Goal: Task Accomplishment & Management: Manage account settings

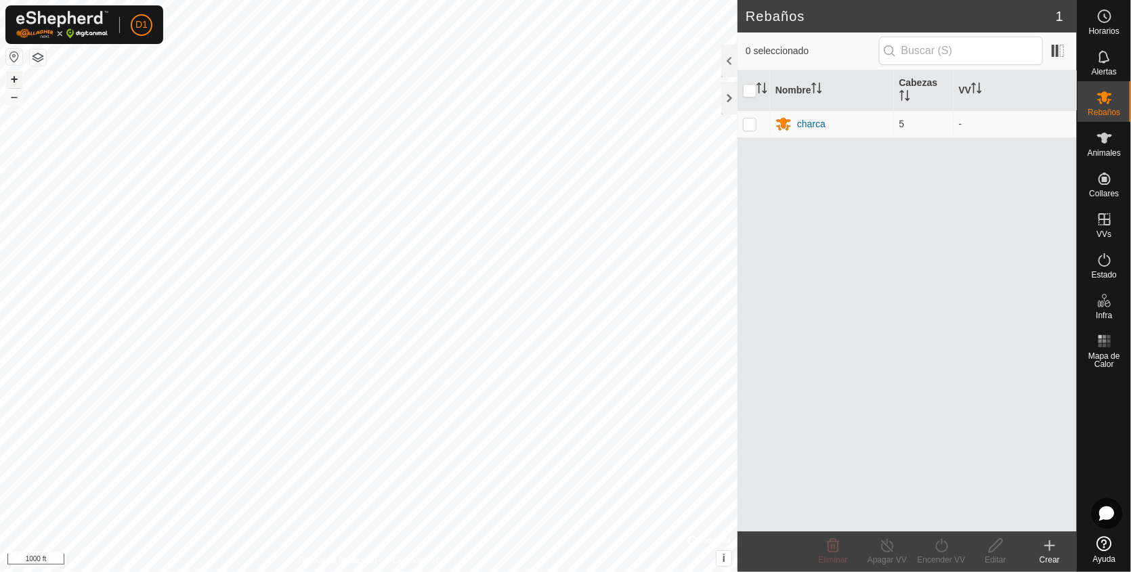
click at [14, 76] on button "+" at bounding box center [14, 79] width 16 height 16
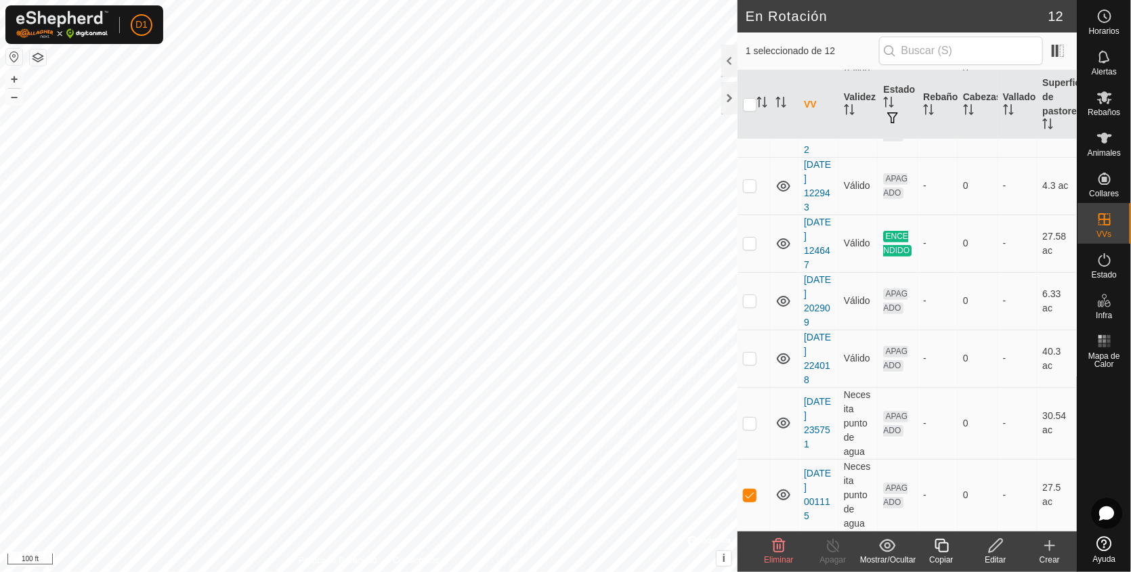
scroll to position [395, 0]
click at [1098, 103] on icon at bounding box center [1104, 97] width 16 height 16
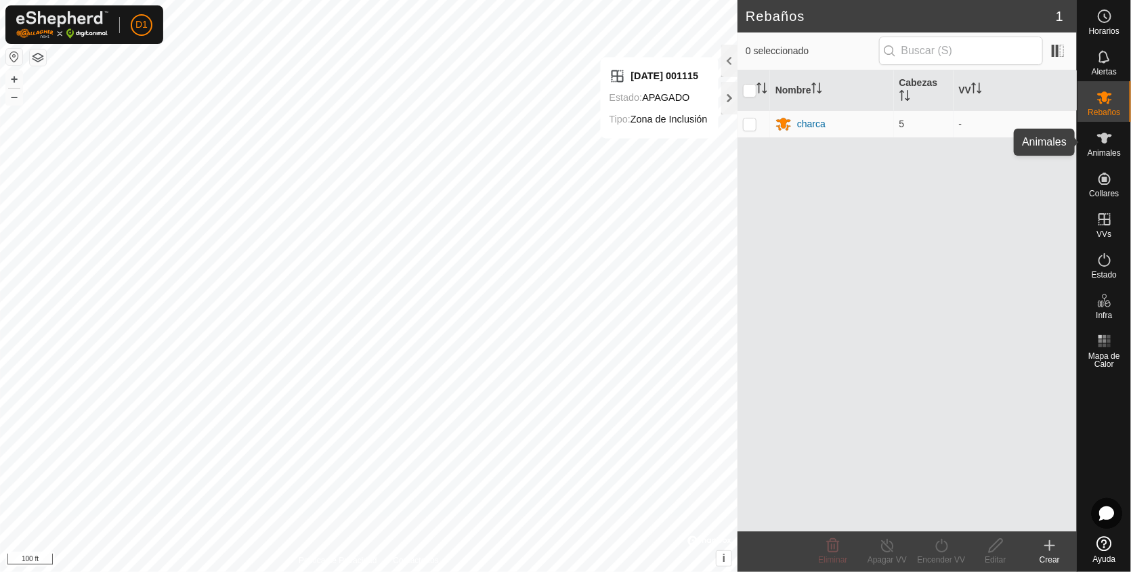
click at [1108, 144] on icon at bounding box center [1104, 138] width 16 height 16
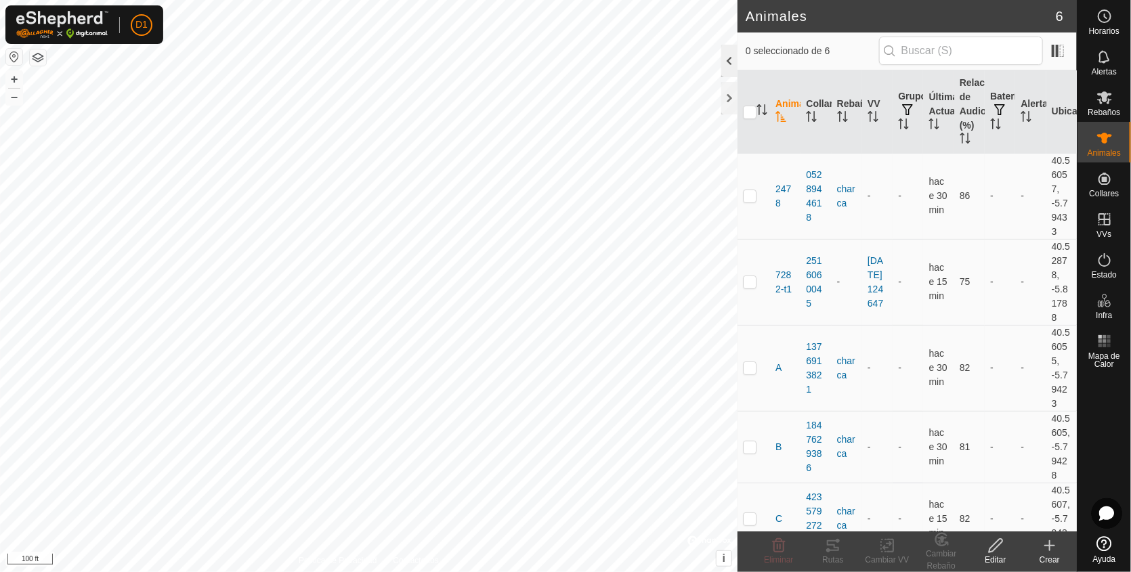
click at [724, 60] on div at bounding box center [729, 61] width 16 height 32
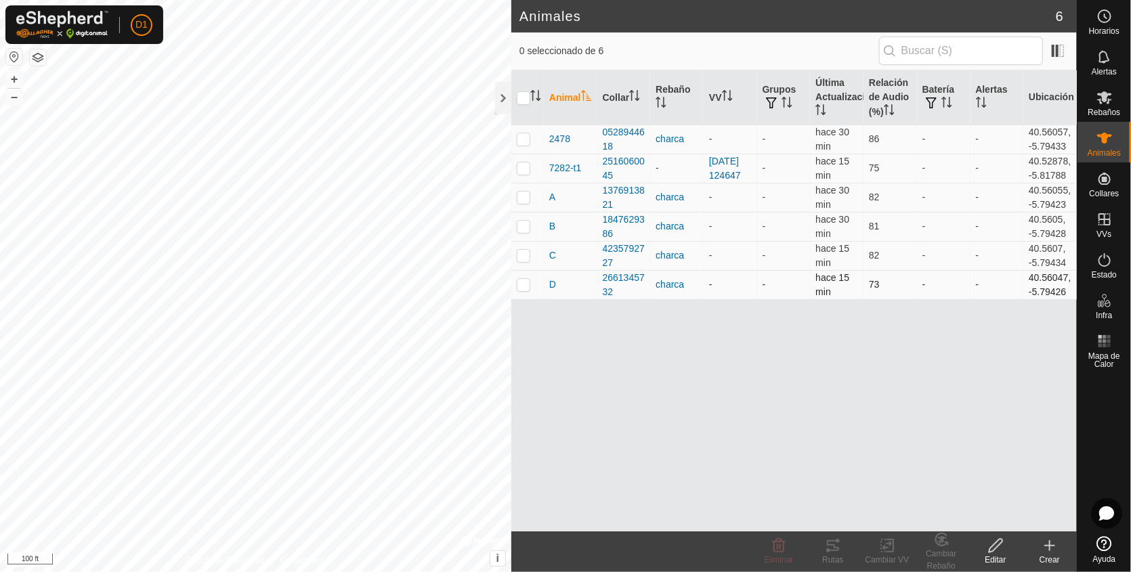
click at [521, 290] on p-checkbox at bounding box center [524, 284] width 14 height 11
checkbox input "true"
click at [997, 547] on icon at bounding box center [995, 546] width 17 height 16
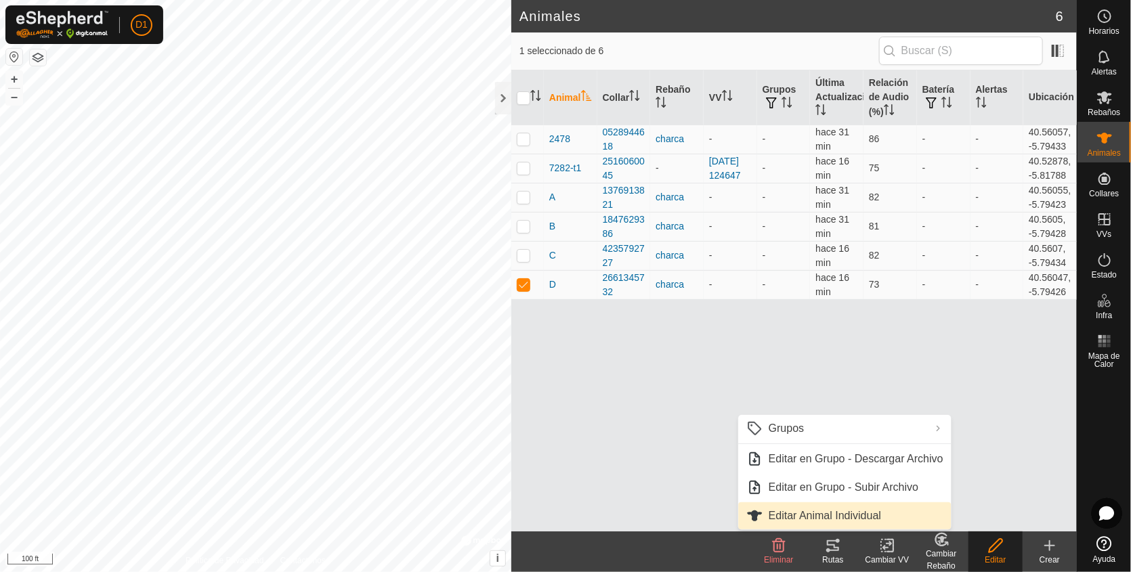
click at [850, 510] on link "Editar Animal Individual" at bounding box center [845, 515] width 213 height 27
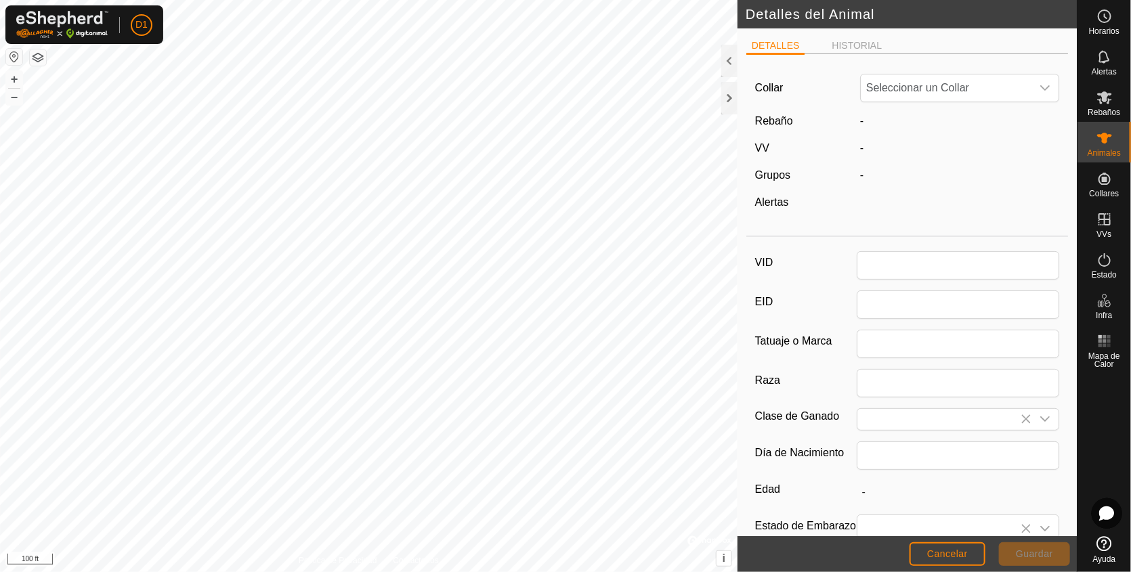
type input "D"
type input "0"
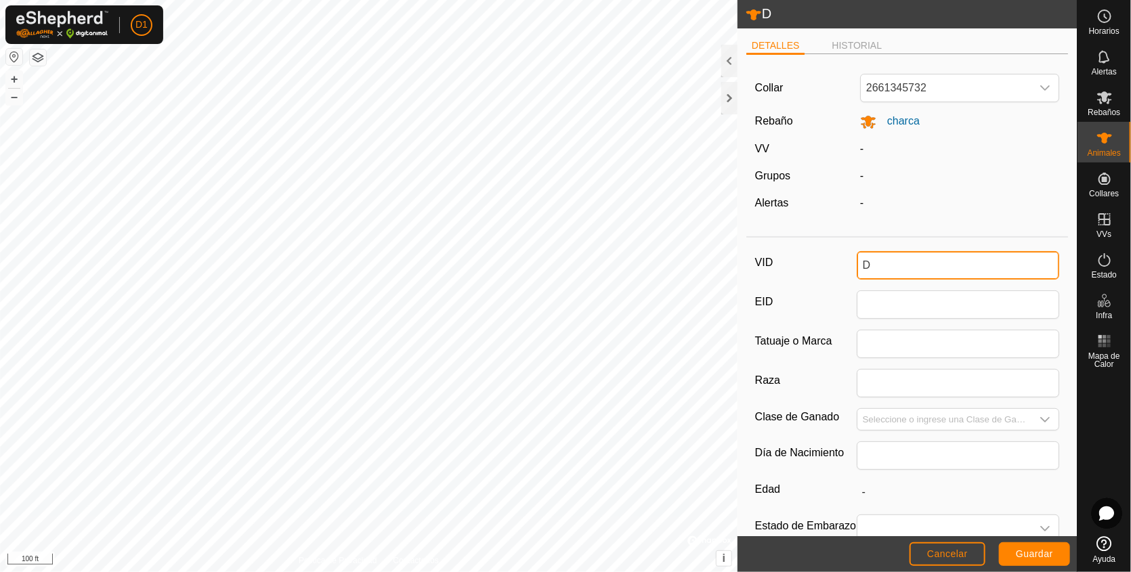
click at [881, 265] on input "D" at bounding box center [957, 265] width 203 height 28
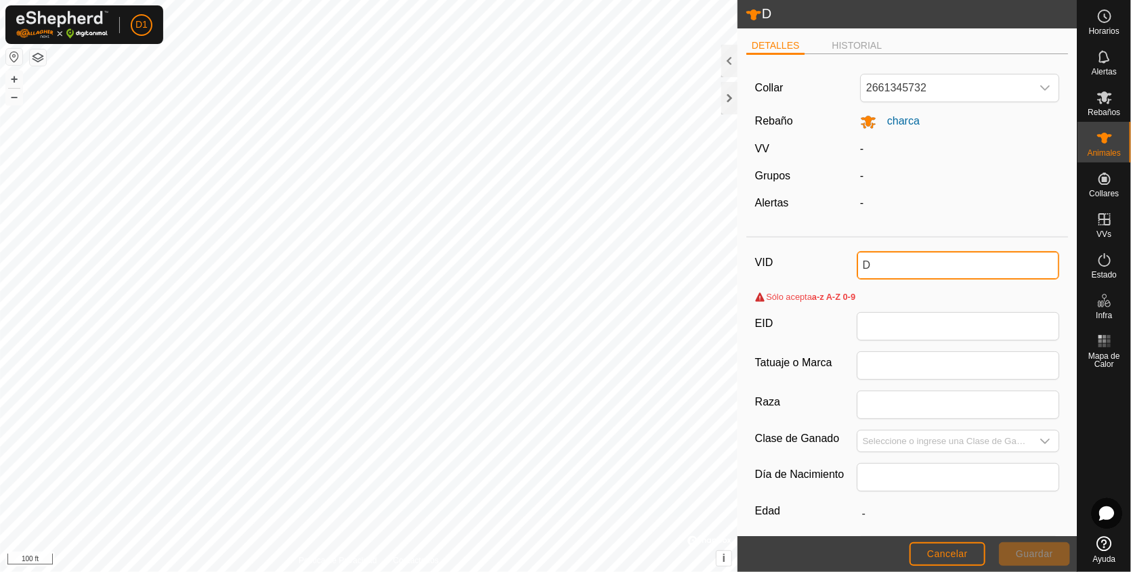
type input "D"
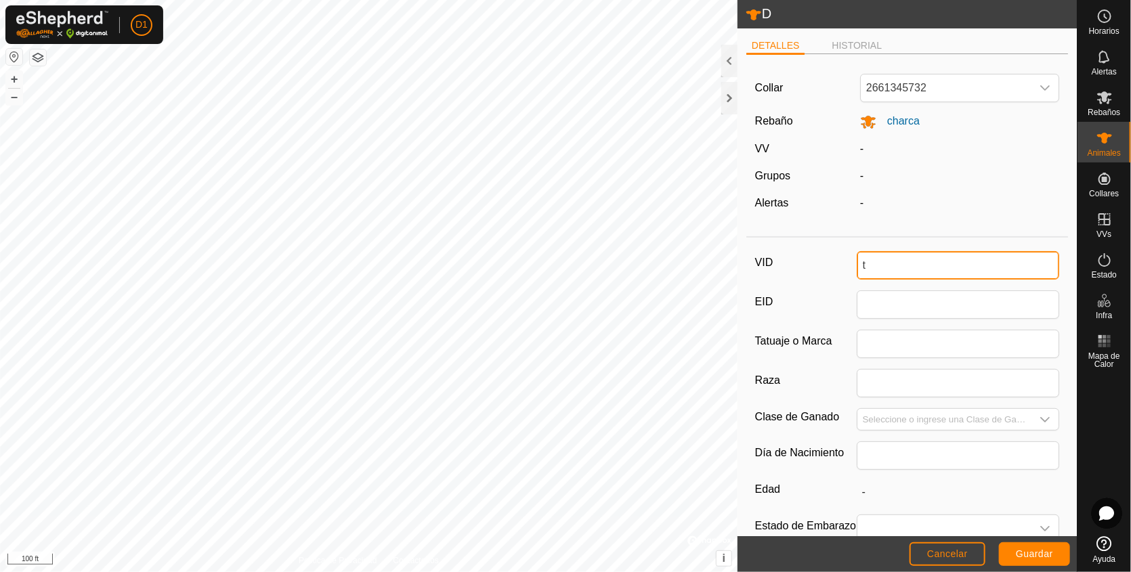
click at [861, 268] on input "t" at bounding box center [957, 265] width 203 height 28
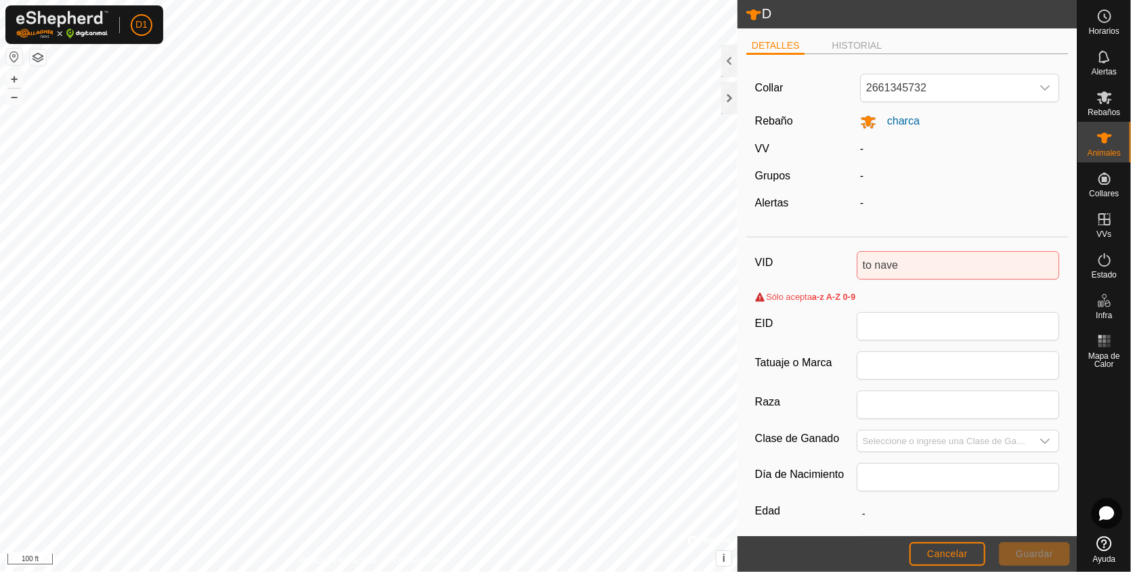
click at [1013, 491] on div "VID to nave Sólo acepta a-z A-Z 0-9 EID Tatuaje o Marca Raza Clase de Ganado Dí…" at bounding box center [907, 463] width 322 height 441
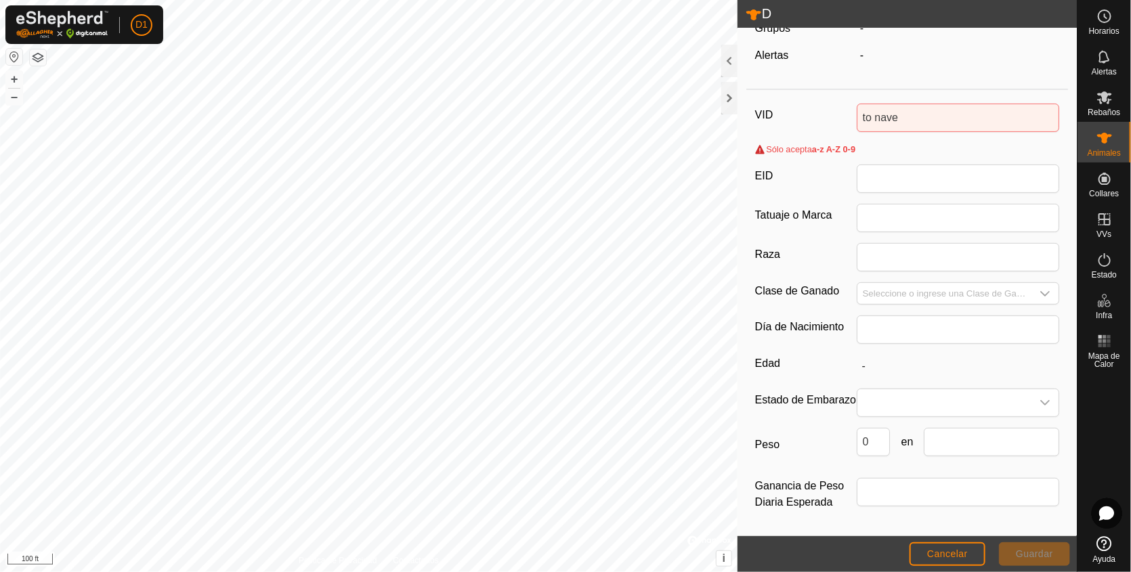
scroll to position [153, 0]
click at [985, 143] on div "[PERSON_NAME] acepta a-z A-Z 0-9" at bounding box center [907, 154] width 305 height 22
click at [894, 110] on input "to nave" at bounding box center [957, 118] width 203 height 28
click at [1051, 139] on div "VID to n Sólo acepta a-z A-Z 0-9 EID Tatuaje o Marca Raza Clase de Ganado Día d…" at bounding box center [907, 315] width 322 height 441
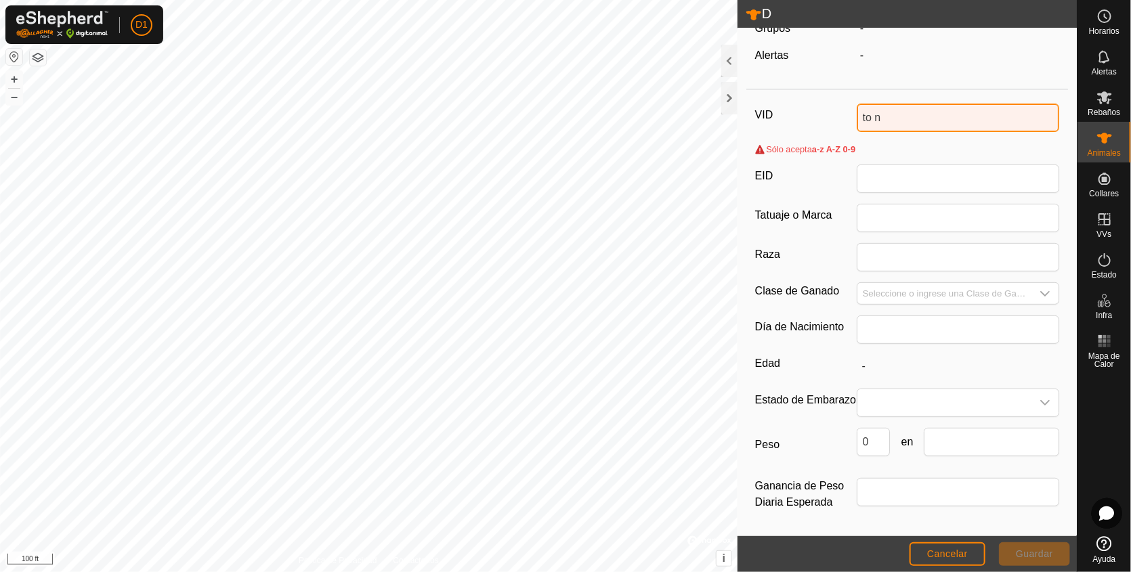
click at [882, 114] on input "to n" at bounding box center [957, 118] width 203 height 28
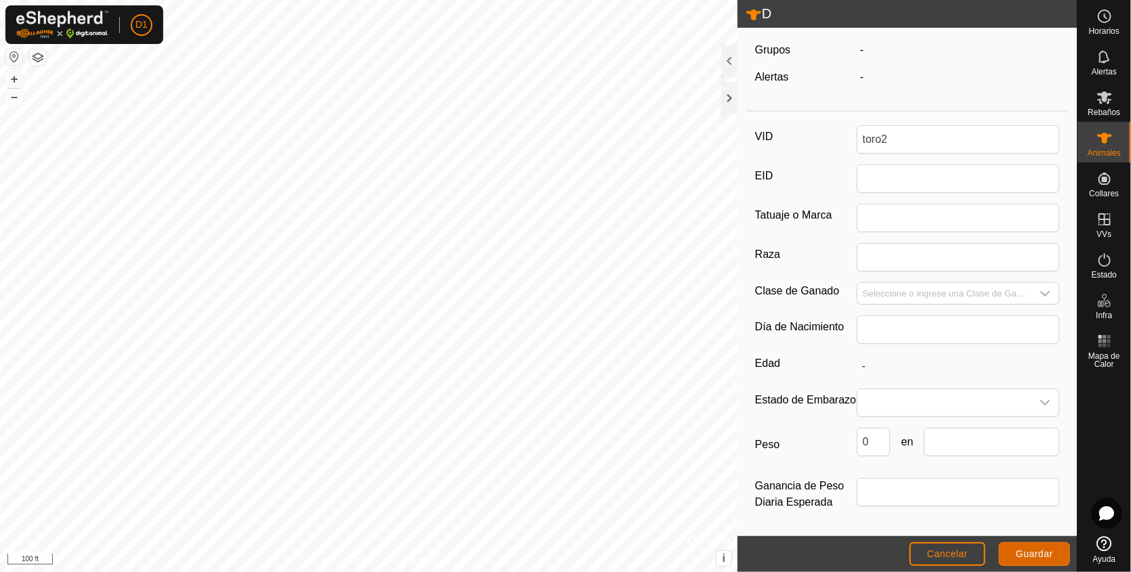
click at [1026, 552] on span "Guardar" at bounding box center [1033, 553] width 37 height 11
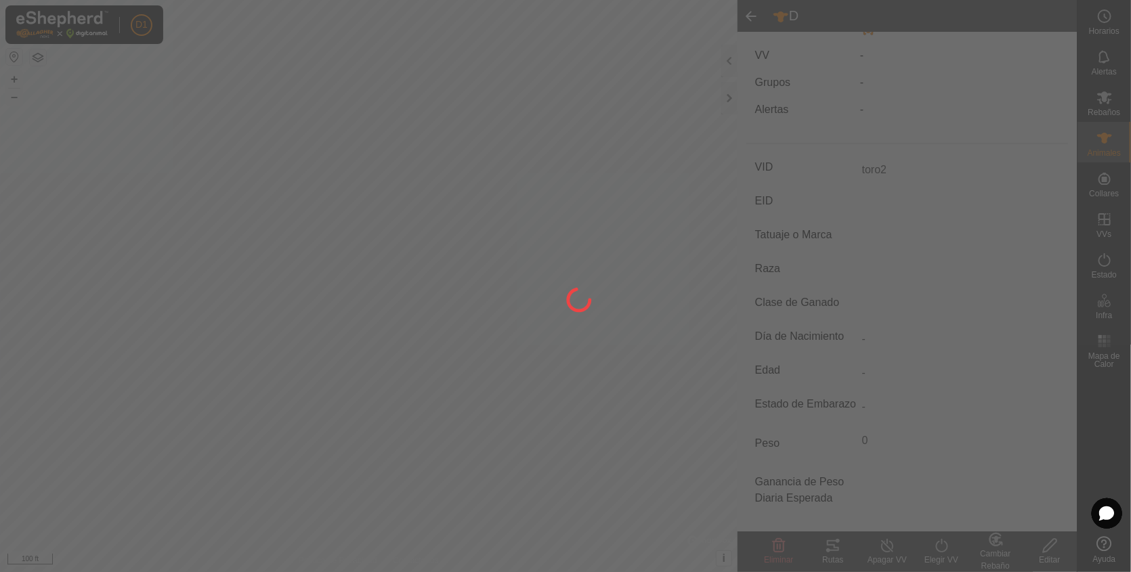
type input "D"
type input "-"
type input "0 kg"
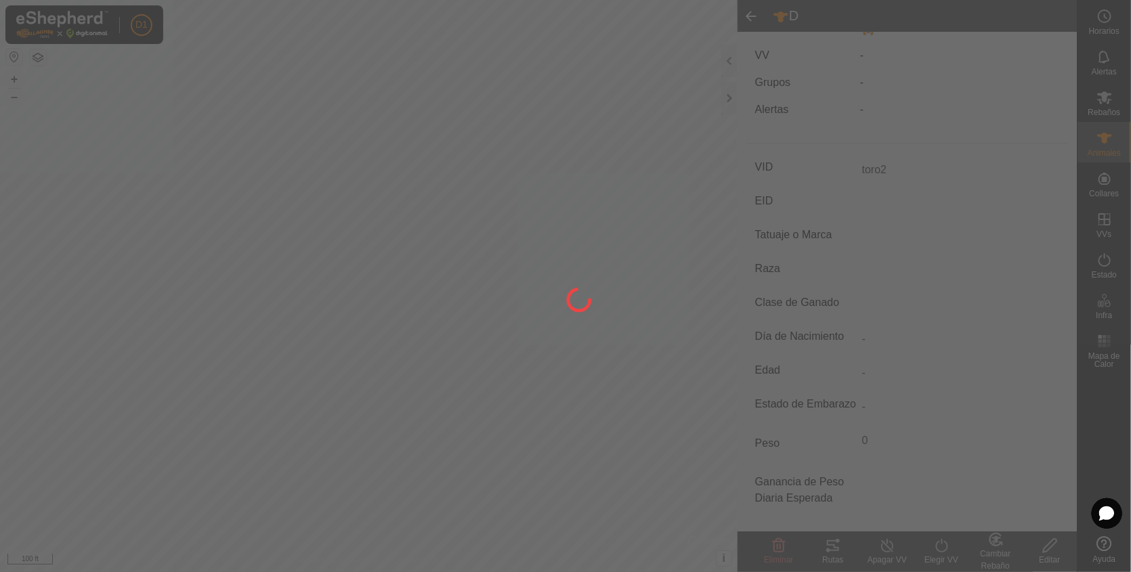
type input "-"
type input "toro2"
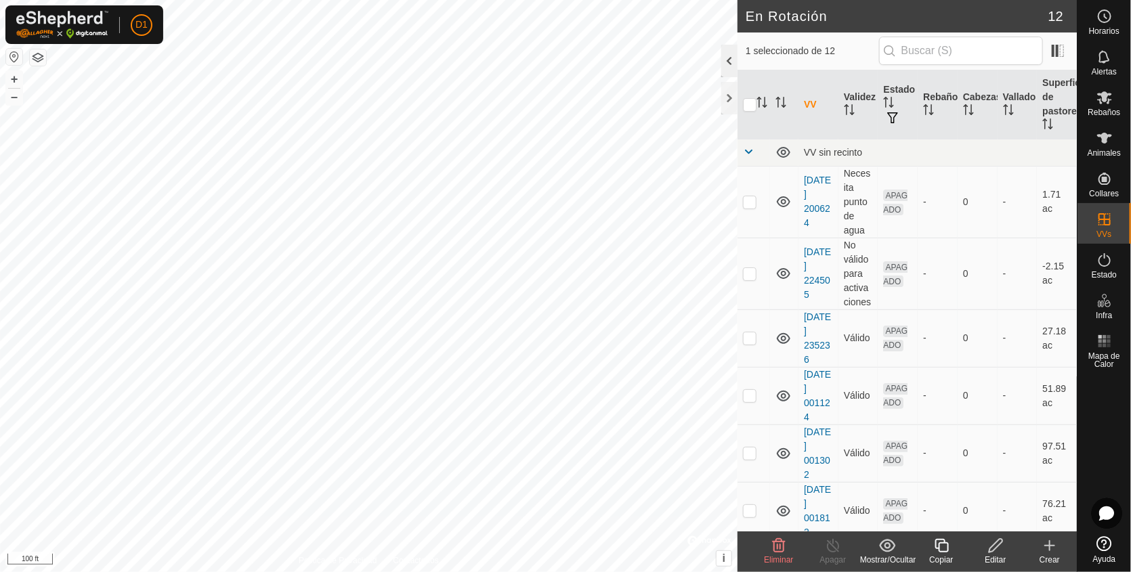
checkbox input "false"
checkbox input "true"
checkbox input "false"
click at [730, 58] on div at bounding box center [729, 61] width 16 height 32
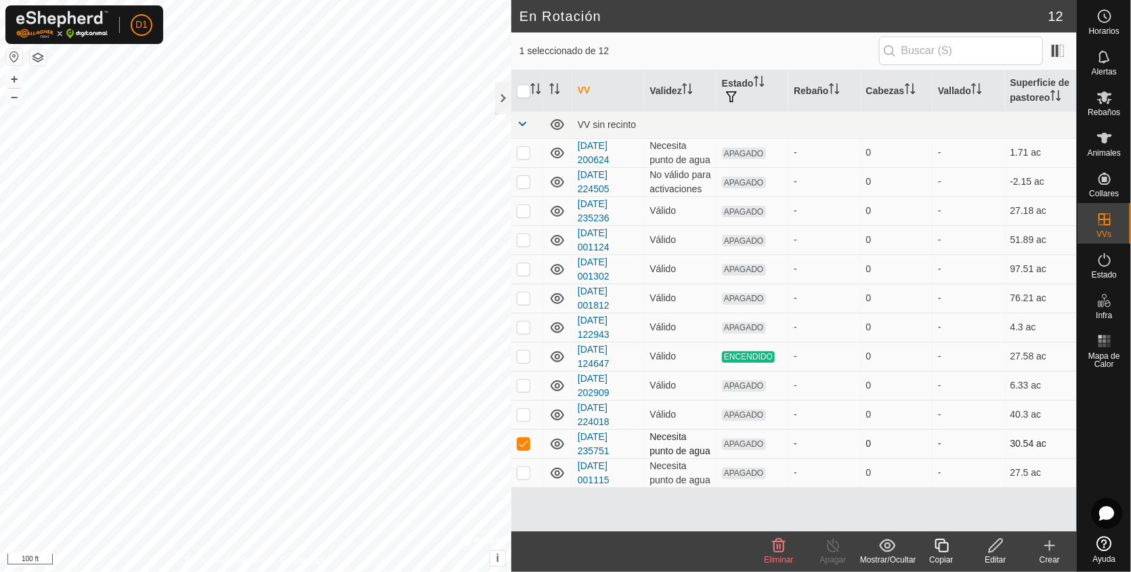
click at [526, 449] on p-checkbox at bounding box center [524, 443] width 14 height 11
checkbox input "false"
click at [499, 104] on div at bounding box center [503, 98] width 16 height 32
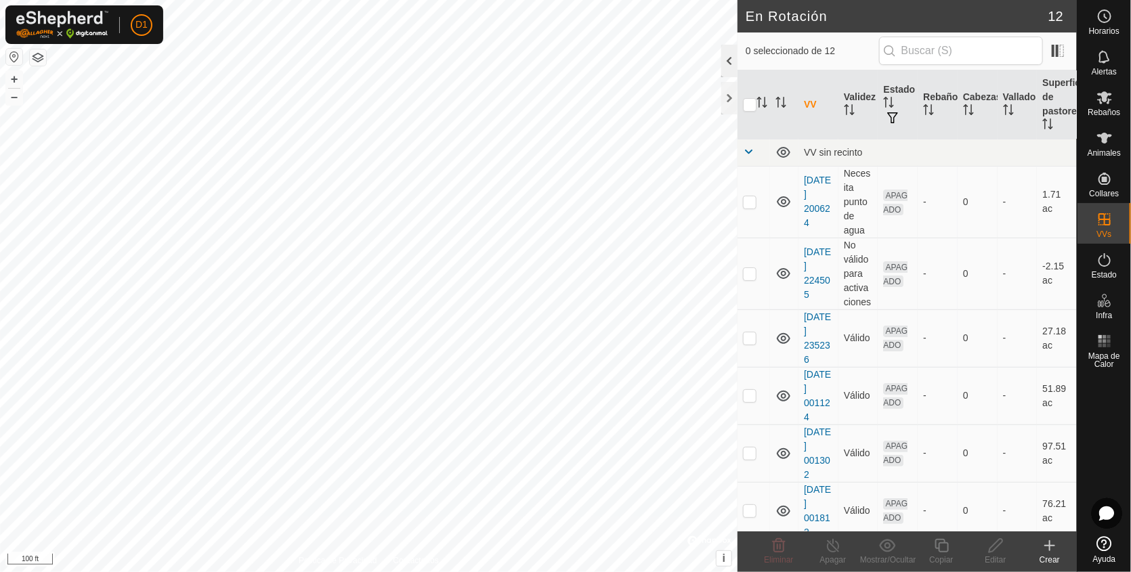
click at [726, 62] on div at bounding box center [729, 61] width 16 height 32
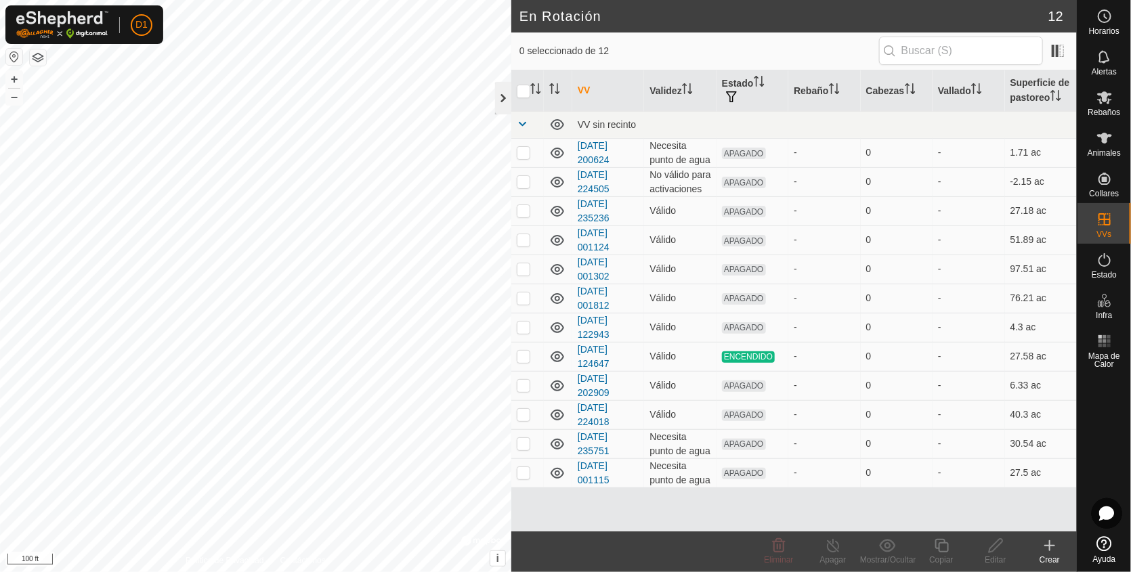
click at [502, 106] on div at bounding box center [503, 98] width 16 height 32
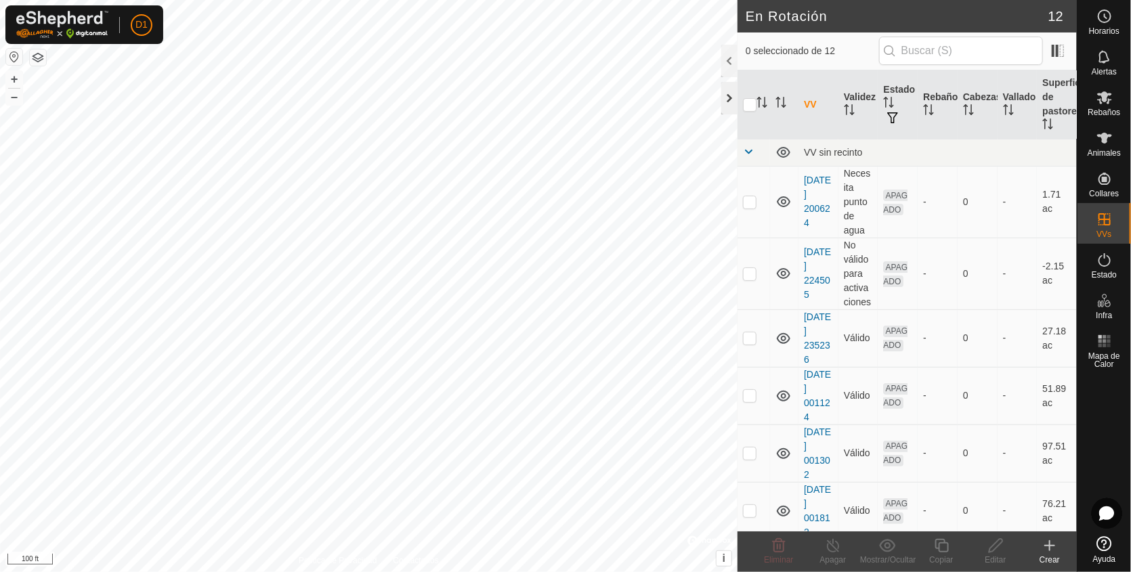
click at [733, 100] on div at bounding box center [729, 98] width 16 height 32
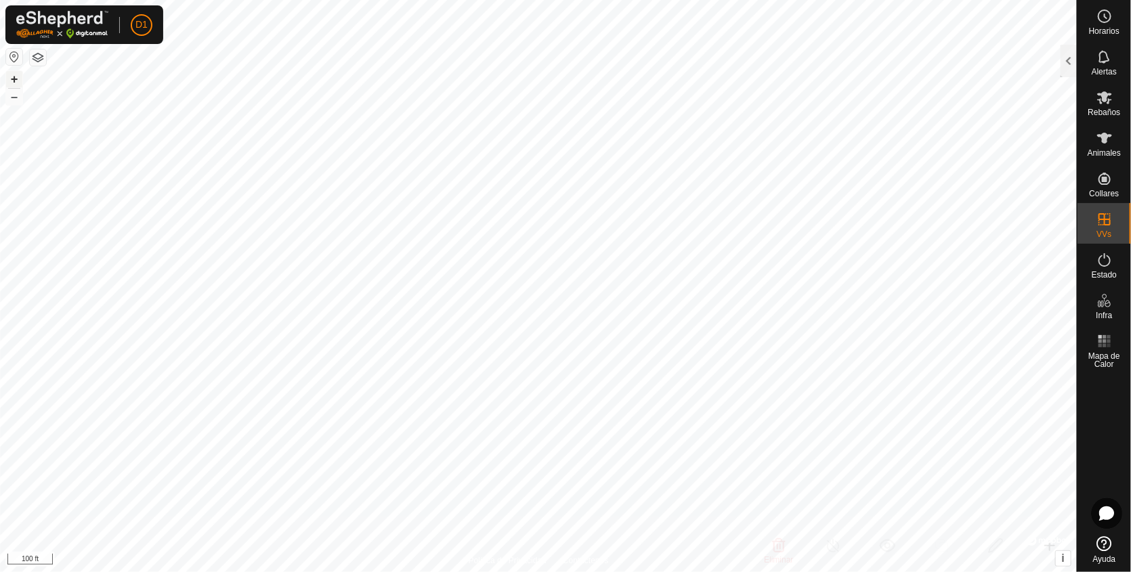
click at [14, 77] on button "+" at bounding box center [14, 79] width 16 height 16
checkbox input "true"
checkbox input "false"
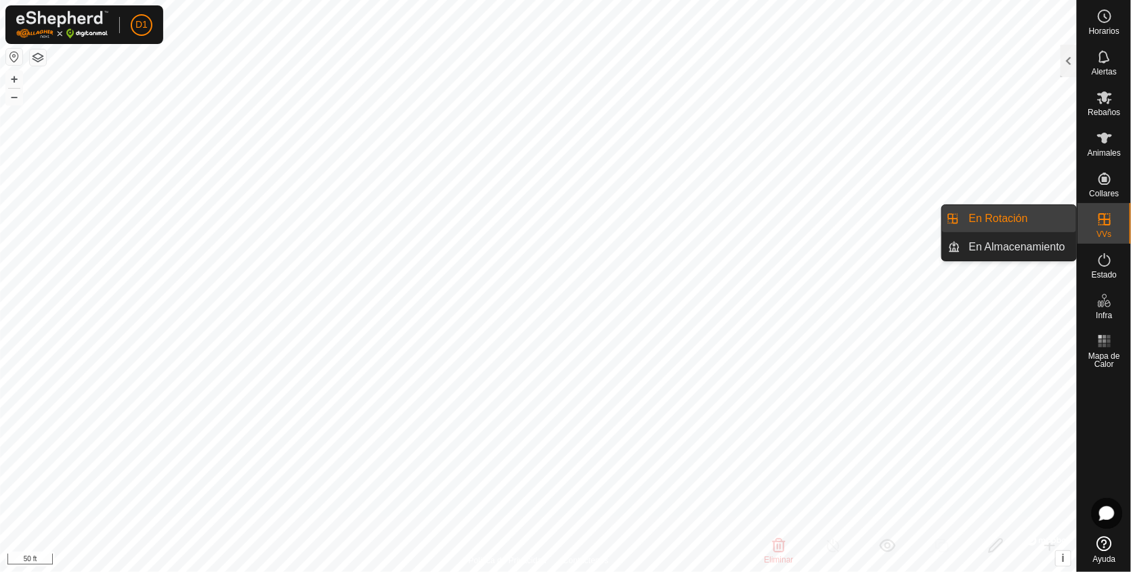
click at [1096, 227] on icon at bounding box center [1104, 219] width 16 height 16
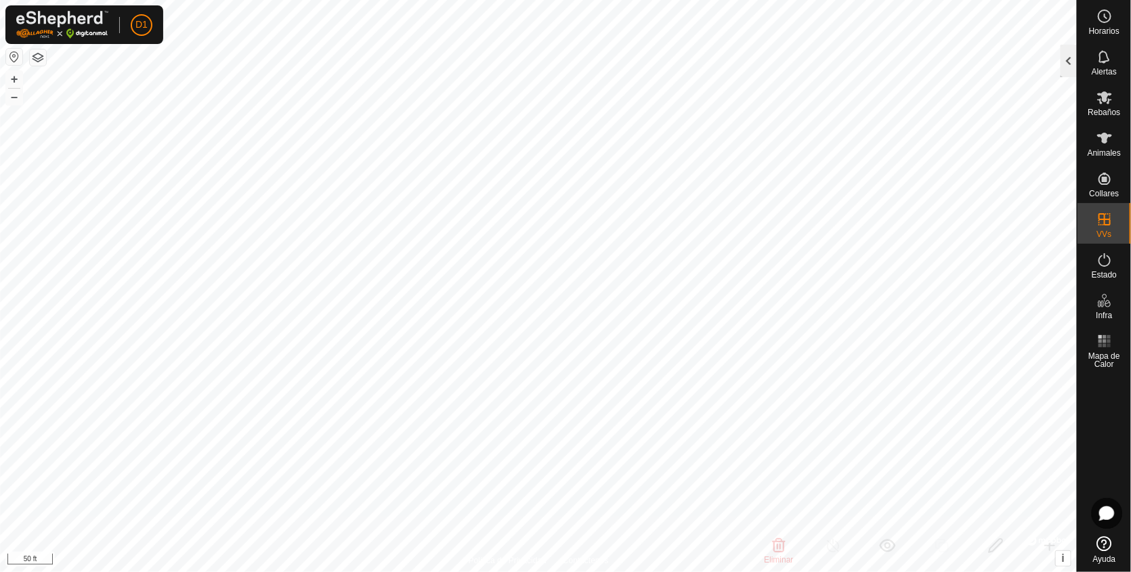
click at [1070, 67] on div at bounding box center [1068, 61] width 16 height 32
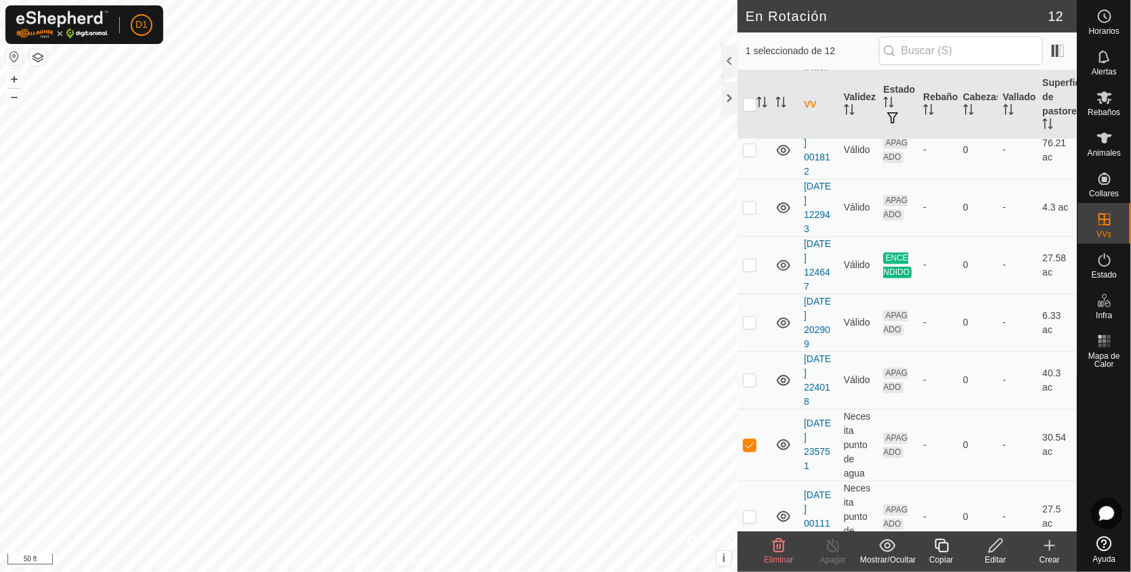
scroll to position [395, 0]
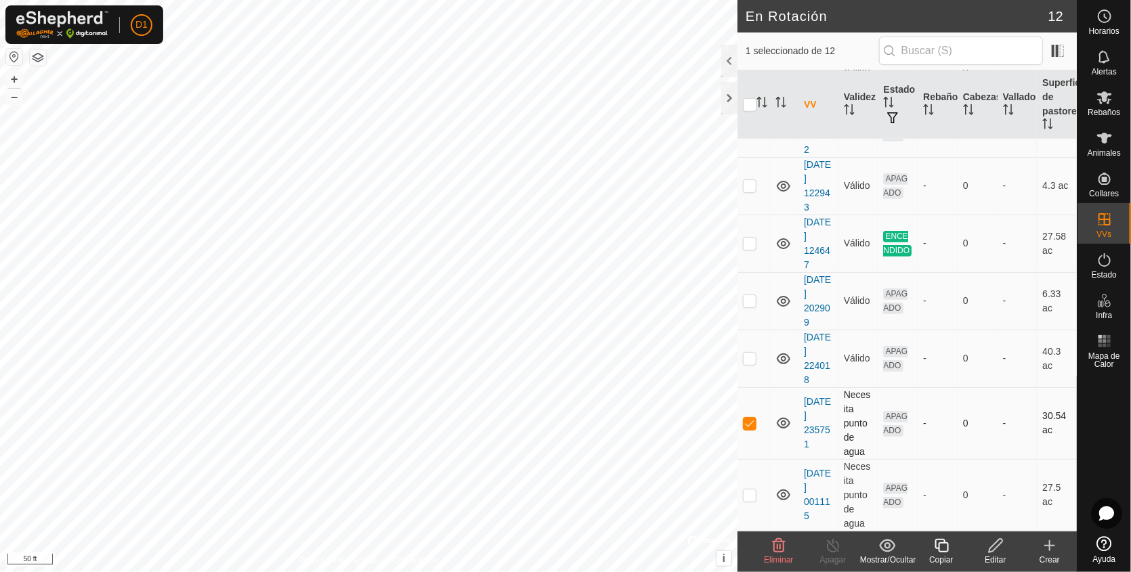
click at [746, 420] on p-checkbox at bounding box center [750, 423] width 14 height 11
checkbox input "false"
checkbox input "true"
checkbox input "false"
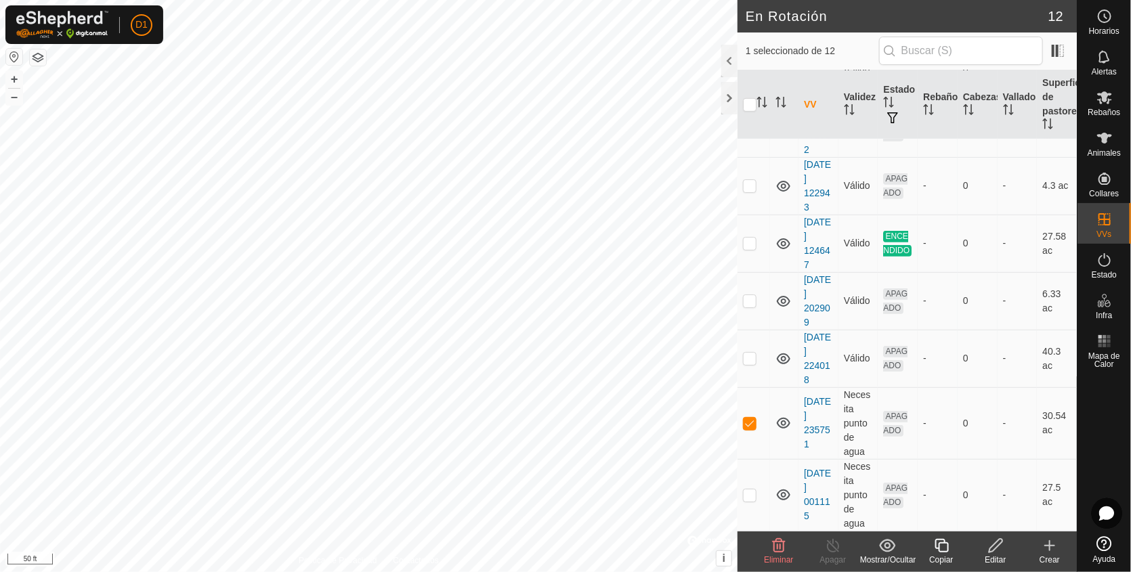
click at [774, 552] on icon at bounding box center [778, 546] width 16 height 16
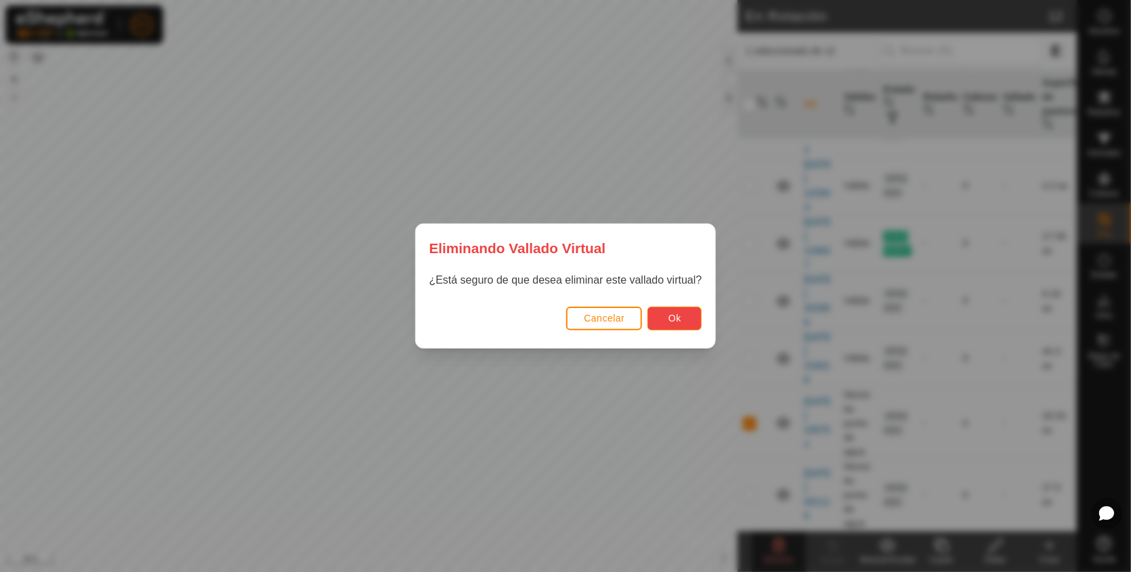
click at [671, 315] on span "Ok" at bounding box center [674, 318] width 13 height 11
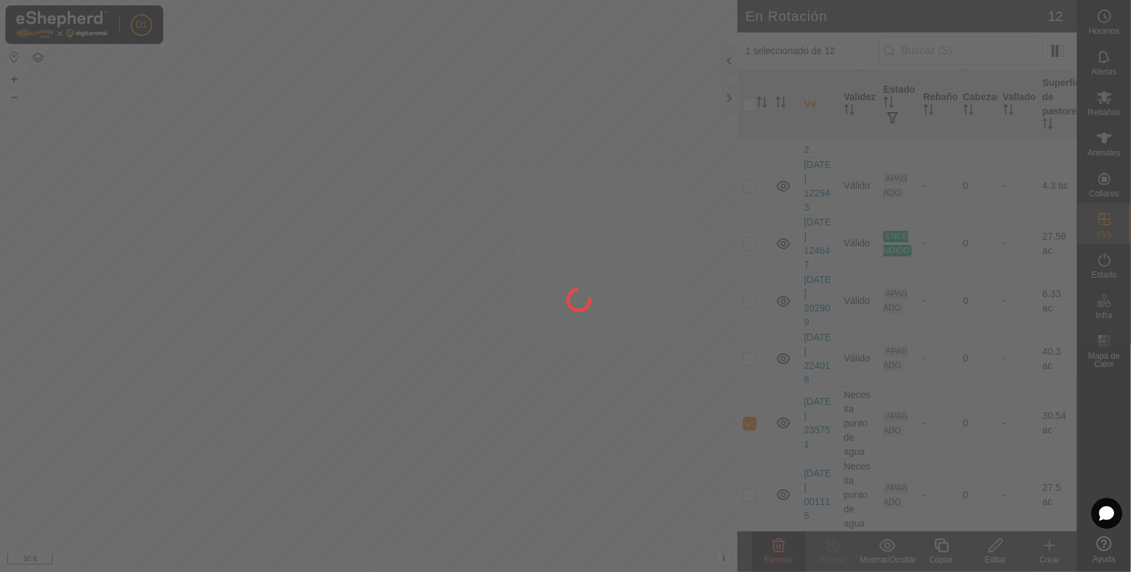
checkbox input "false"
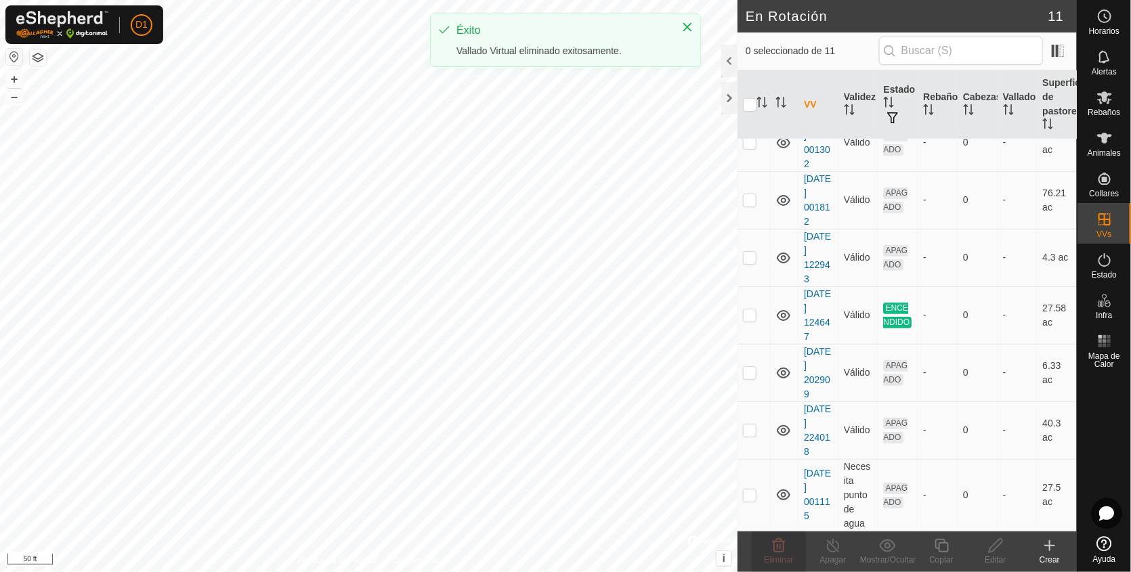
scroll to position [0, 0]
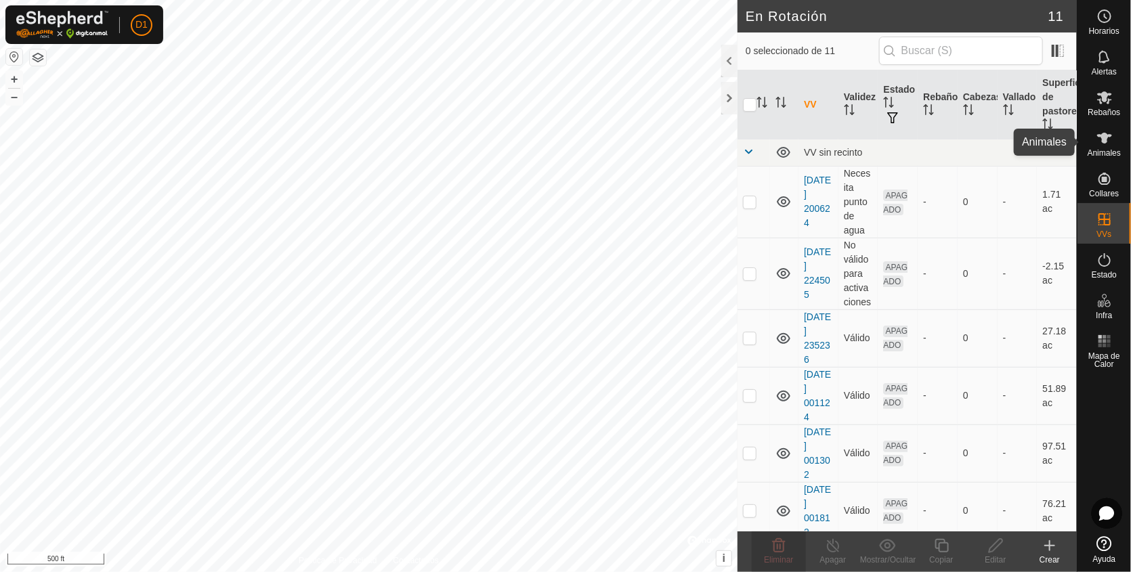
click at [1108, 145] on icon at bounding box center [1104, 138] width 16 height 16
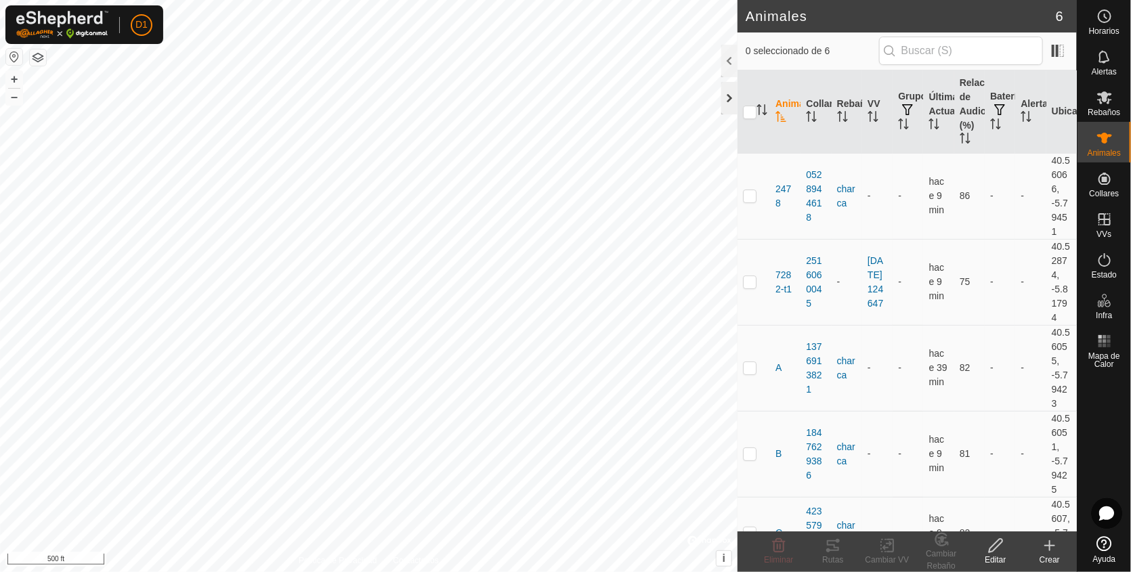
click at [724, 98] on div at bounding box center [729, 98] width 16 height 32
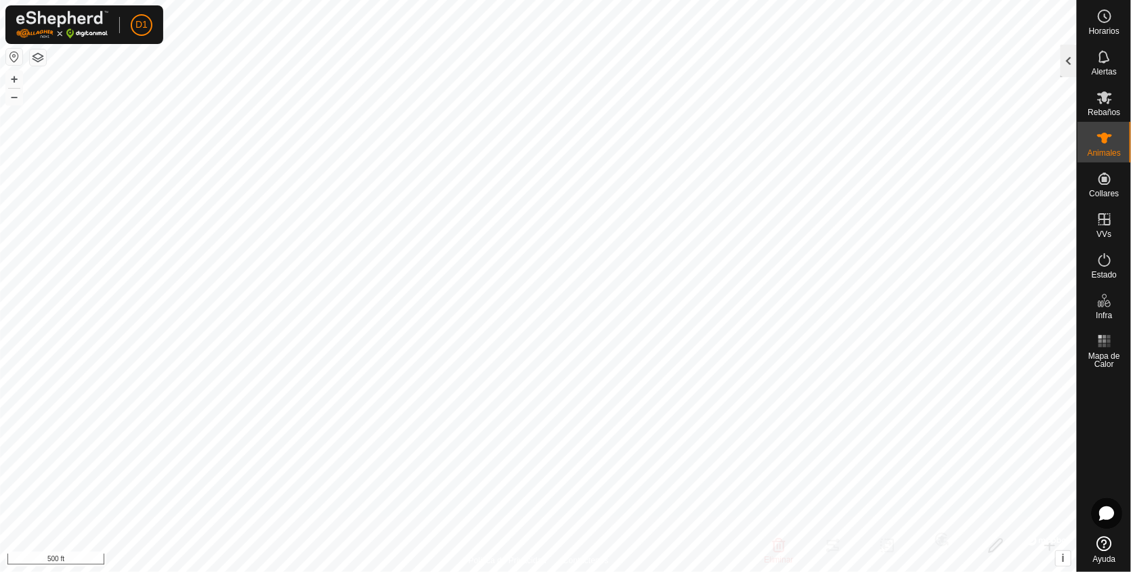
click at [1070, 59] on div at bounding box center [1068, 61] width 16 height 32
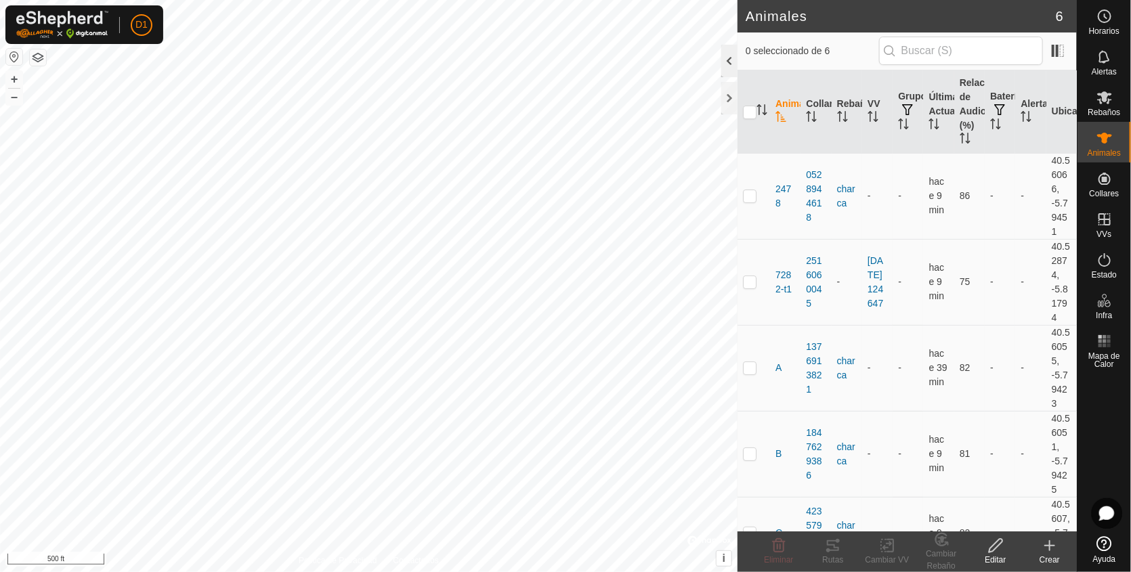
click at [729, 66] on div at bounding box center [729, 61] width 16 height 32
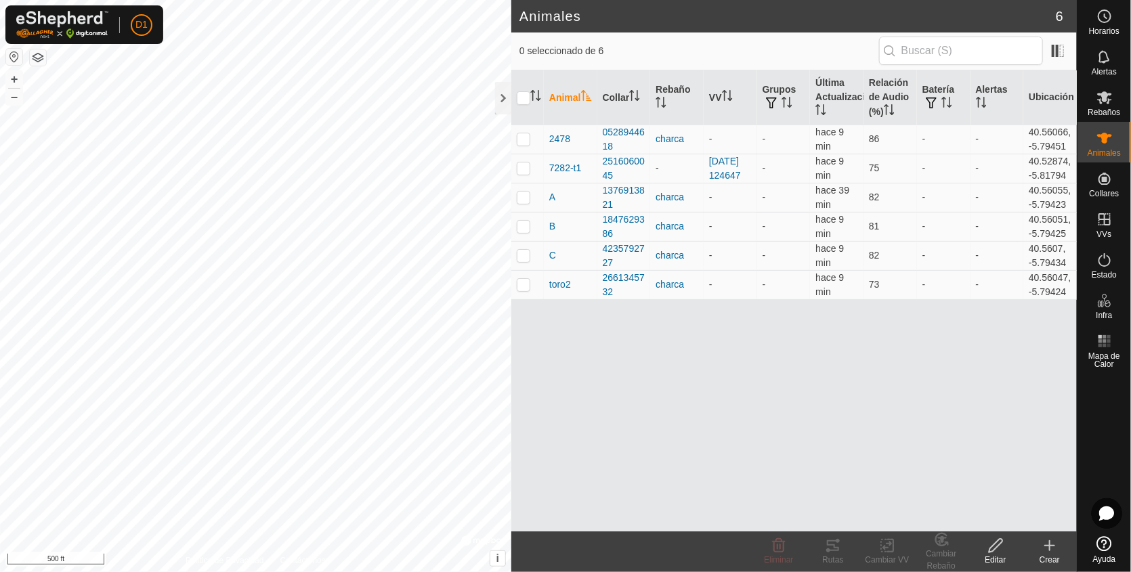
click at [37, 55] on button "button" at bounding box center [38, 57] width 16 height 16
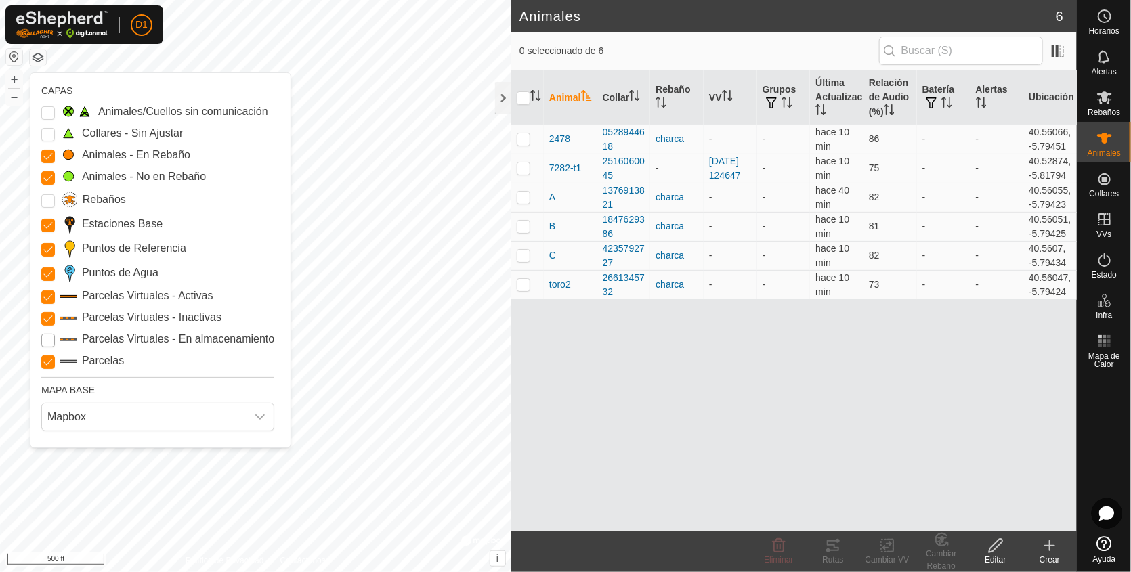
click at [51, 338] on Storage "Parcelas Virtuales - En almacenamiento" at bounding box center [48, 341] width 14 height 14
click at [45, 203] on input "Rebaños" at bounding box center [48, 201] width 14 height 14
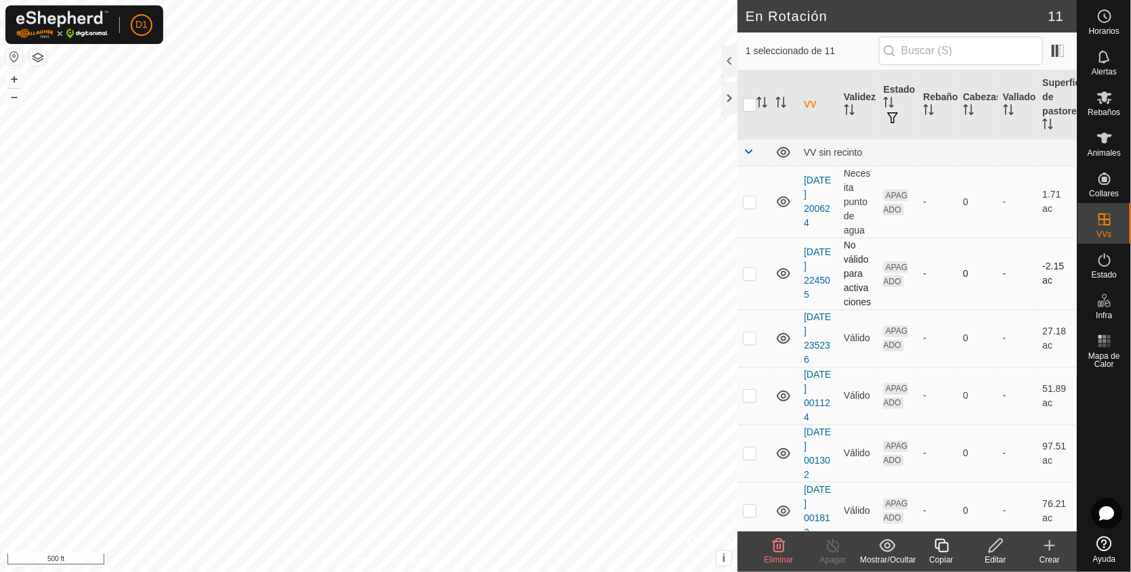
click at [798, 309] on td "[DATE] 224505" at bounding box center [818, 274] width 40 height 72
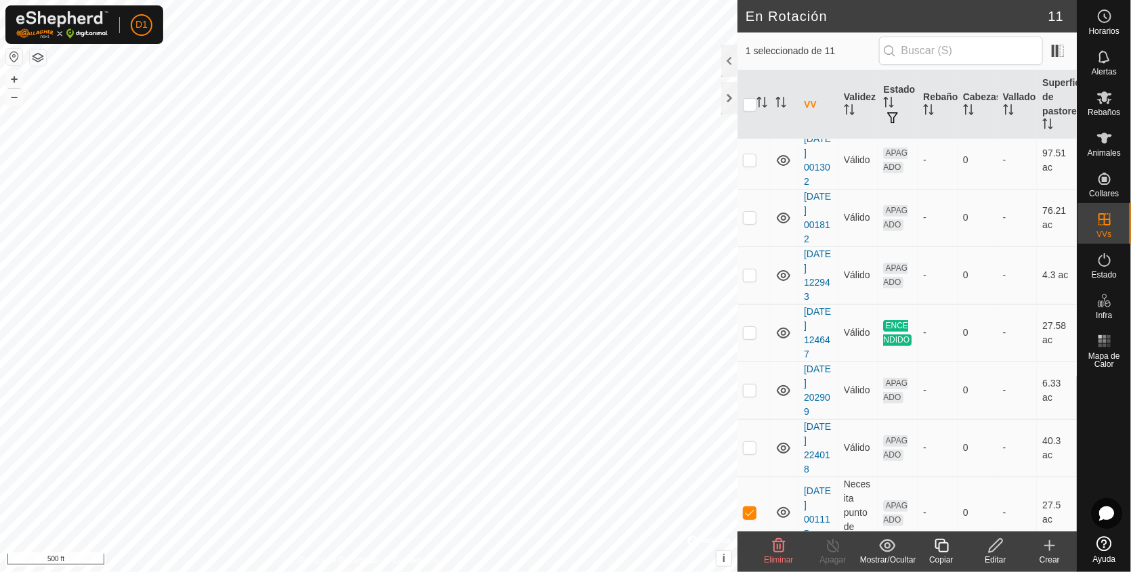
scroll to position [323, 0]
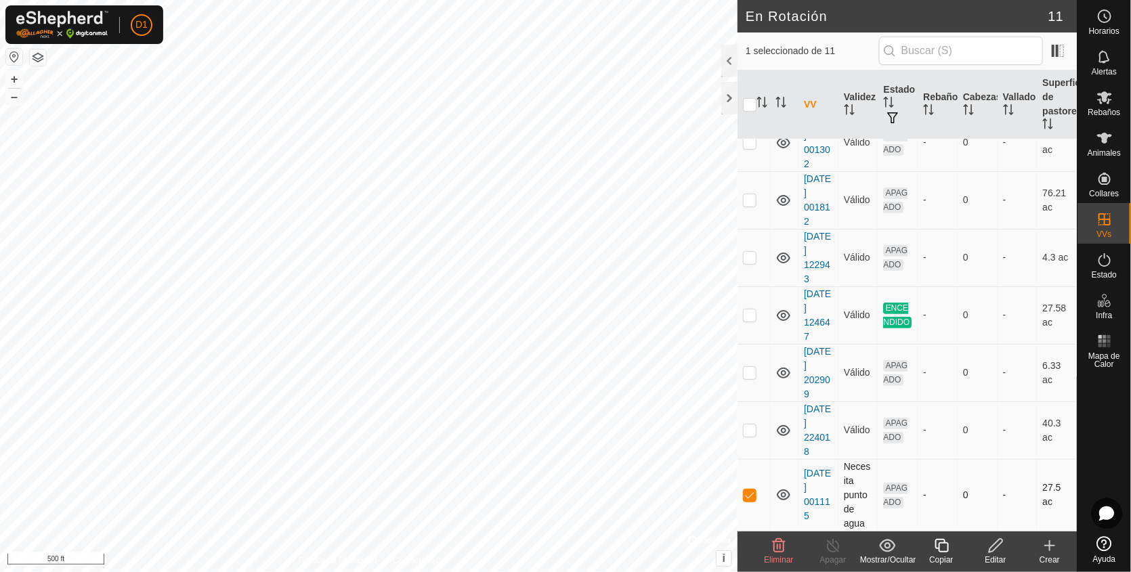
click at [753, 497] on p-checkbox at bounding box center [750, 494] width 14 height 11
checkbox input "false"
click at [1099, 357] on span "Mapa de Calor" at bounding box center [1103, 360] width 47 height 16
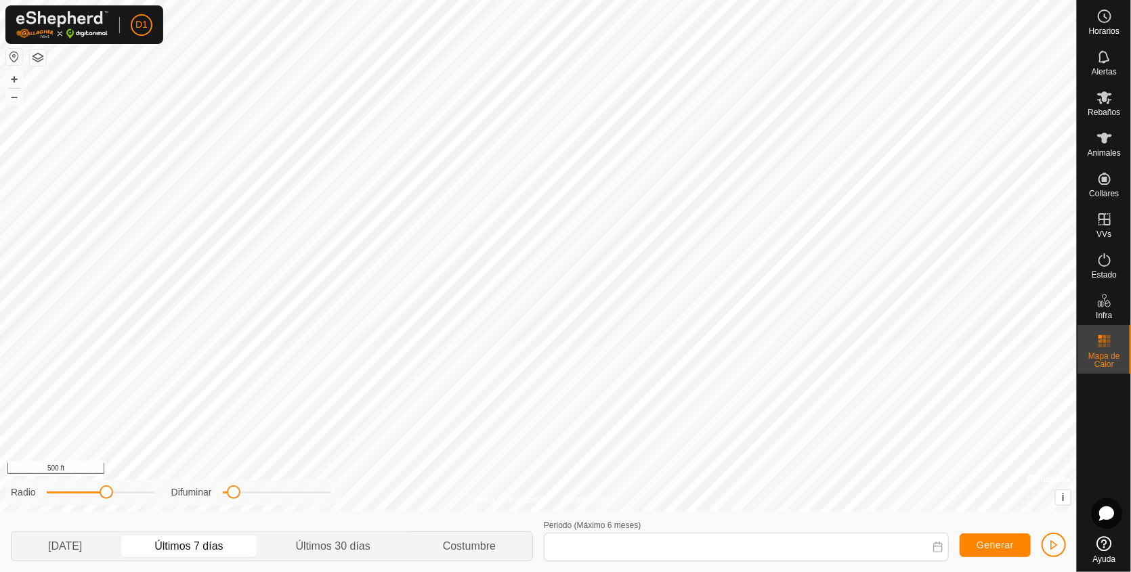
type input "[DATE] - [DATE]"
click at [1102, 156] on span "Animales" at bounding box center [1103, 153] width 33 height 8
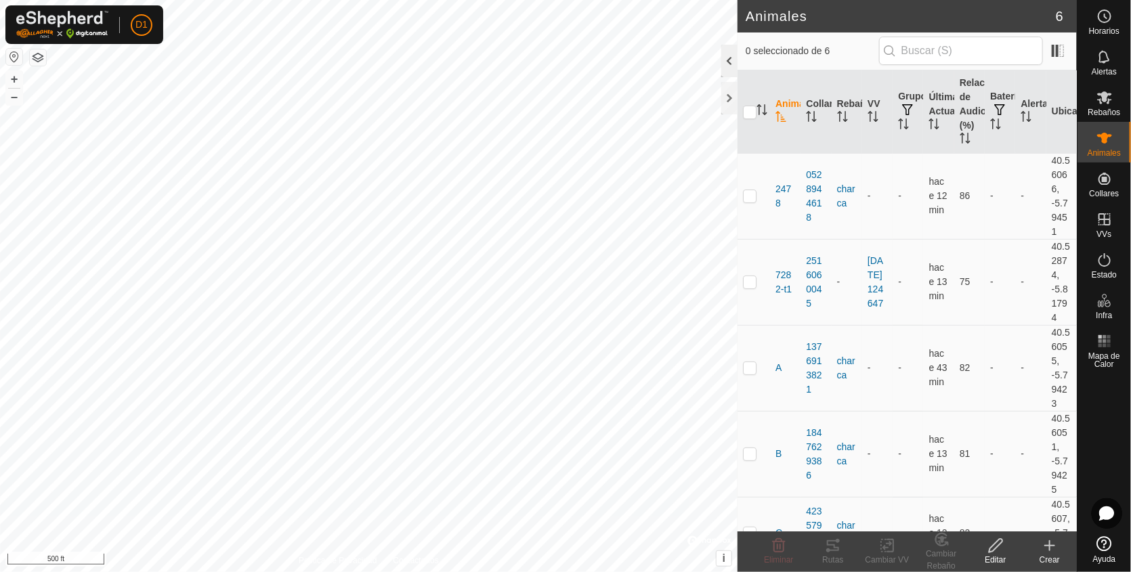
click at [728, 54] on div at bounding box center [729, 61] width 16 height 32
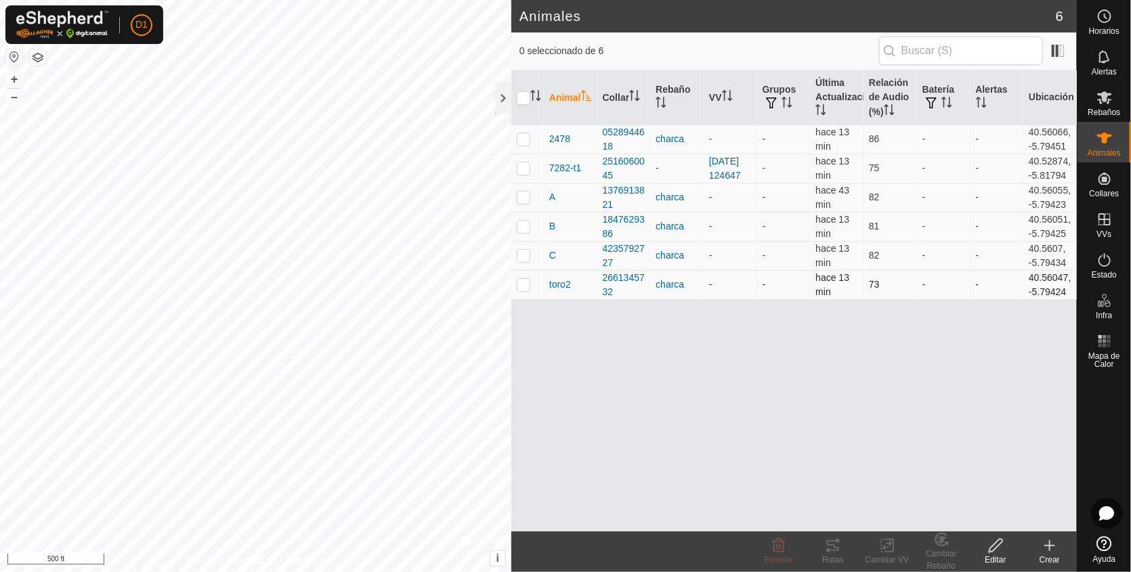
click at [523, 290] on p-checkbox at bounding box center [524, 284] width 14 height 11
checkbox input "true"
click at [988, 557] on div "Editar" at bounding box center [995, 560] width 54 height 12
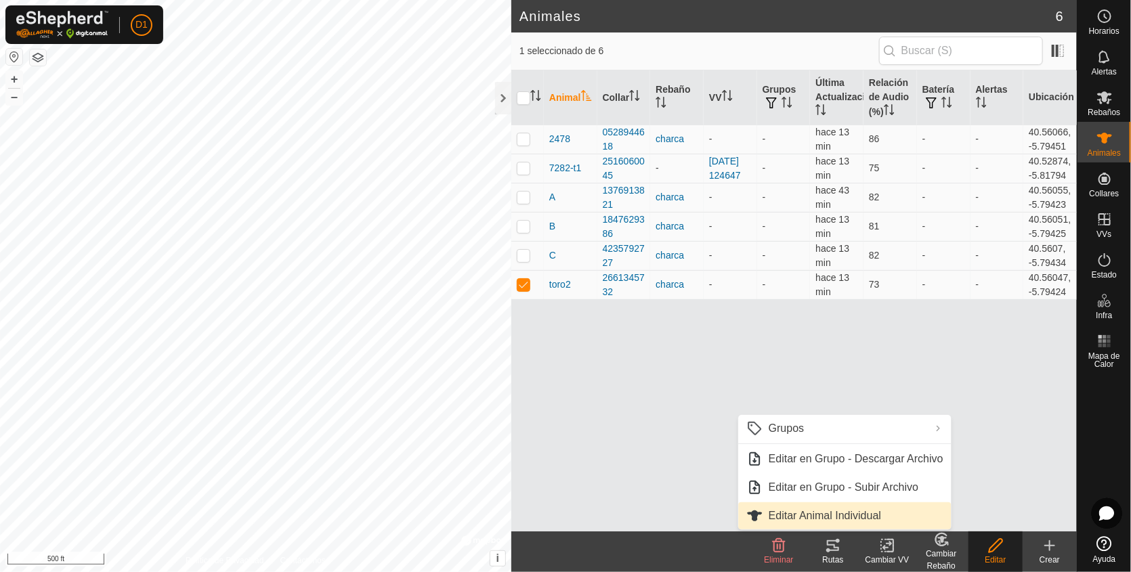
click at [862, 511] on link "Editar Animal Individual" at bounding box center [845, 515] width 213 height 27
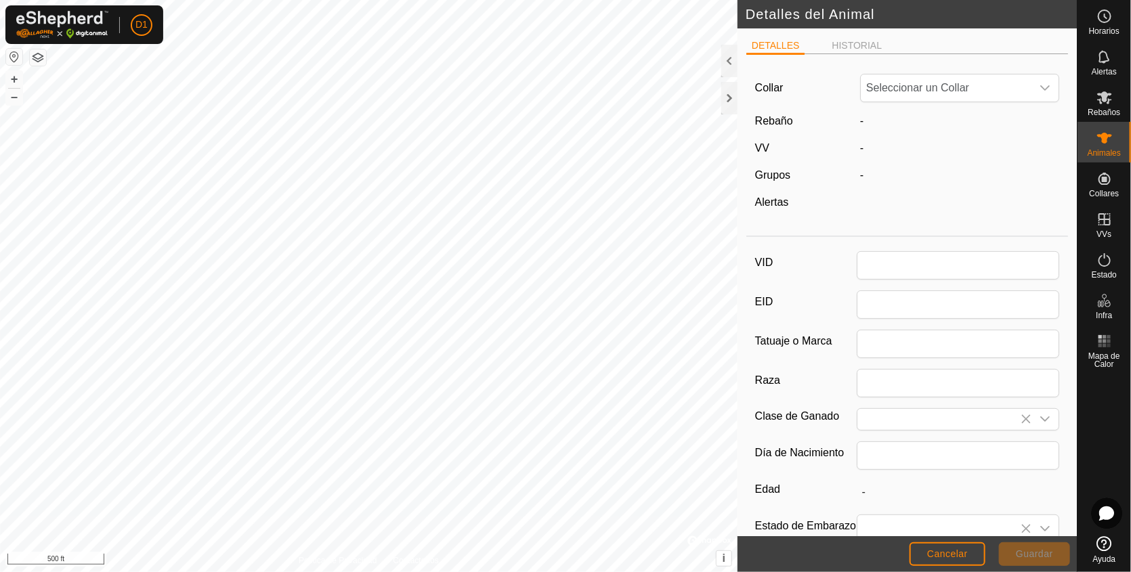
type input "toro2"
type input "0"
click at [1039, 88] on icon "dropdown trigger" at bounding box center [1044, 88] width 11 height 11
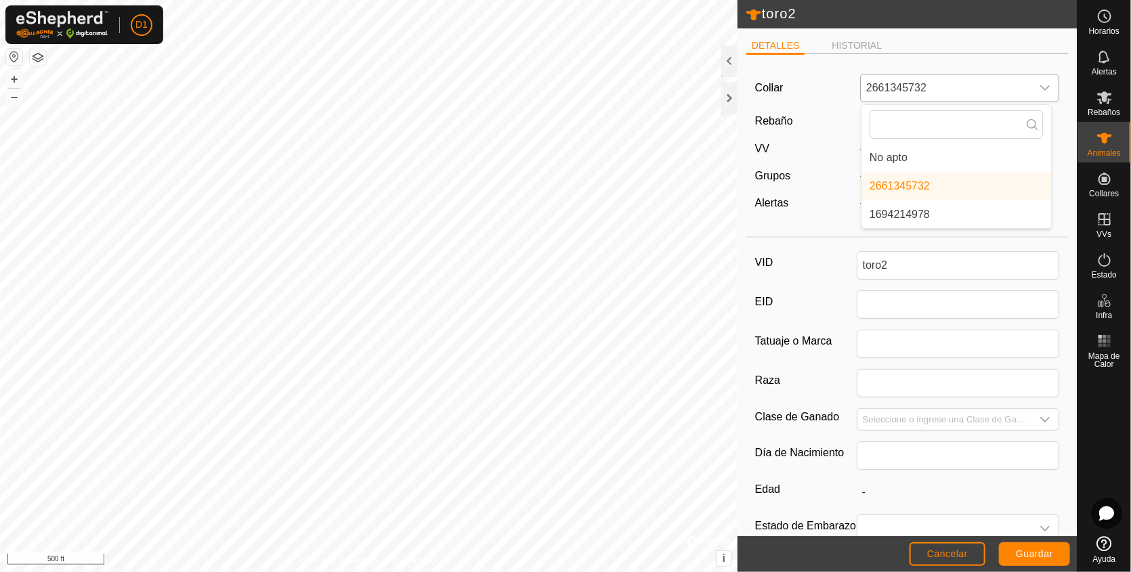
click at [1039, 88] on icon "dropdown trigger" at bounding box center [1044, 88] width 11 height 11
click at [848, 43] on li "HISTORIAL" at bounding box center [856, 47] width 61 height 16
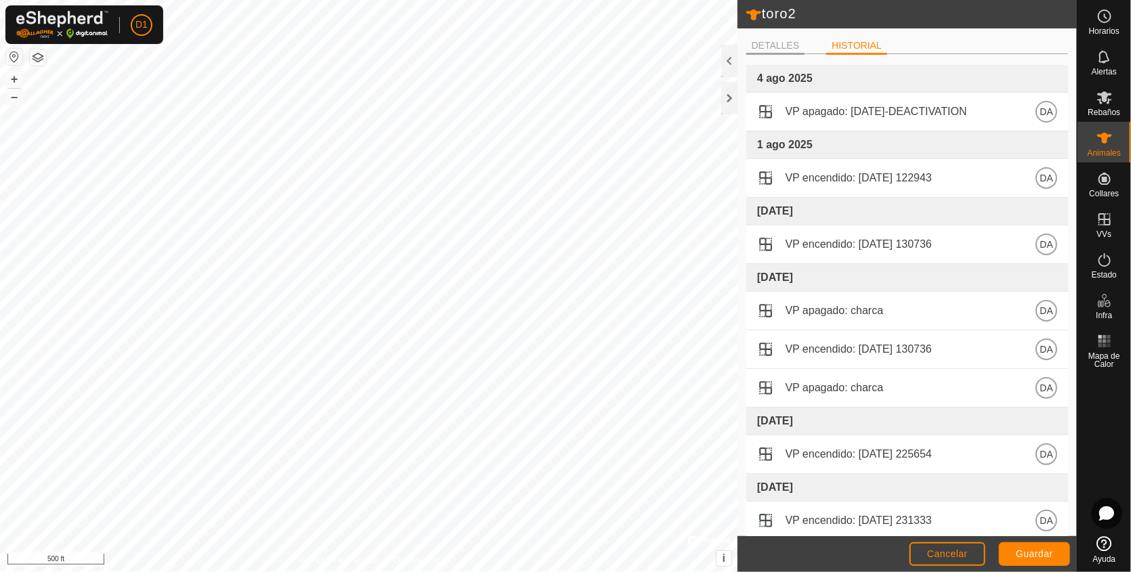
click at [766, 43] on li "DETALLES" at bounding box center [775, 47] width 59 height 16
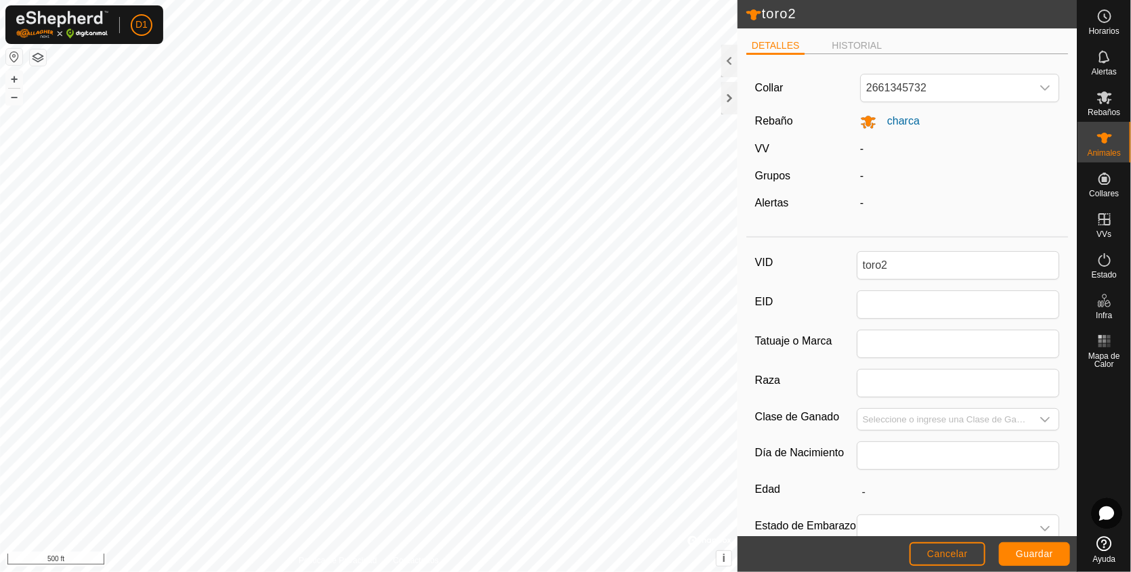
drag, startPoint x: 1107, startPoint y: 24, endPoint x: 1011, endPoint y: 166, distance: 170.7
click at [1011, 166] on div "Horarios Alertas Rebaños Animales Collares VVs Estado Infra Mapa de Calor Ayuda…" at bounding box center [565, 286] width 1131 height 572
drag, startPoint x: 1011, startPoint y: 166, endPoint x: 997, endPoint y: 198, distance: 35.1
click at [997, 198] on div "-" at bounding box center [959, 203] width 211 height 16
click at [1100, 100] on icon at bounding box center [1104, 97] width 15 height 13
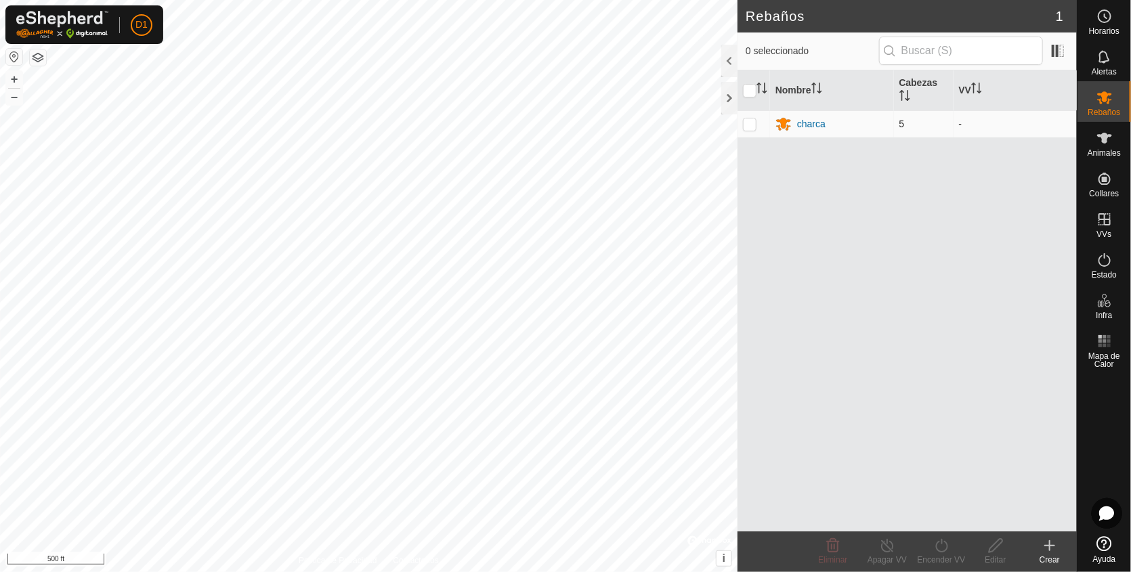
click at [749, 125] on p-checkbox at bounding box center [750, 123] width 14 height 11
checkbox input "true"
click at [749, 125] on p-checkbox at bounding box center [750, 123] width 14 height 11
checkbox input "false"
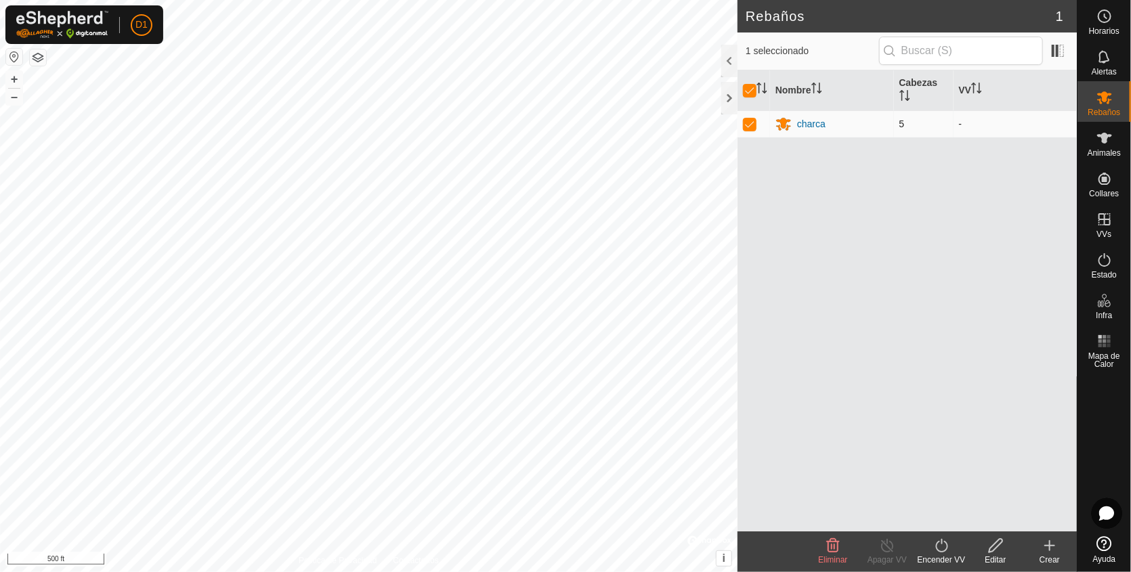
checkbox input "false"
click at [1110, 144] on icon at bounding box center [1104, 138] width 16 height 16
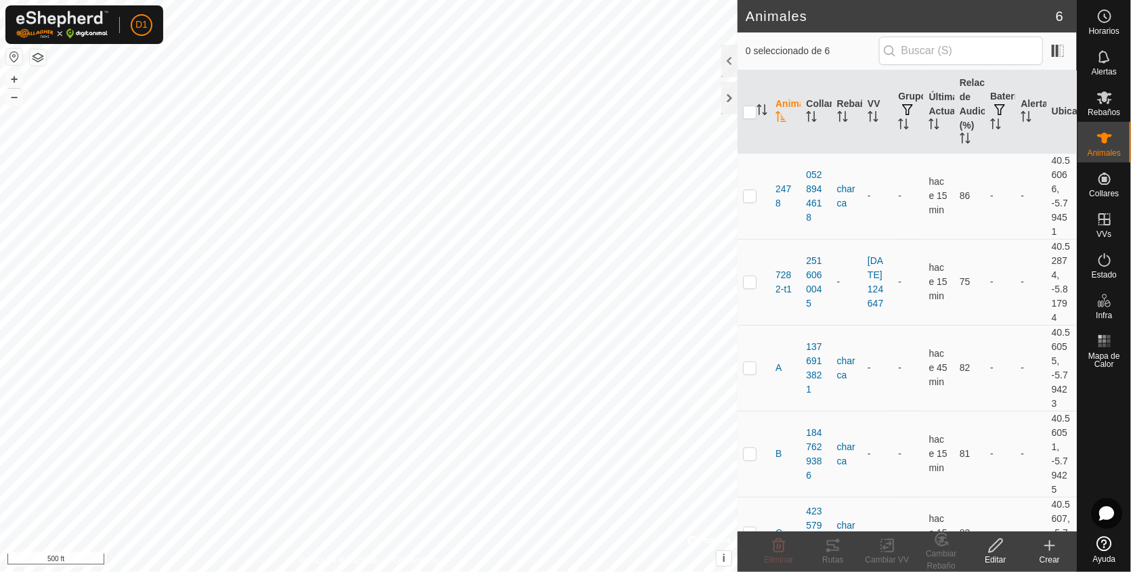
click at [999, 552] on icon at bounding box center [995, 546] width 17 height 16
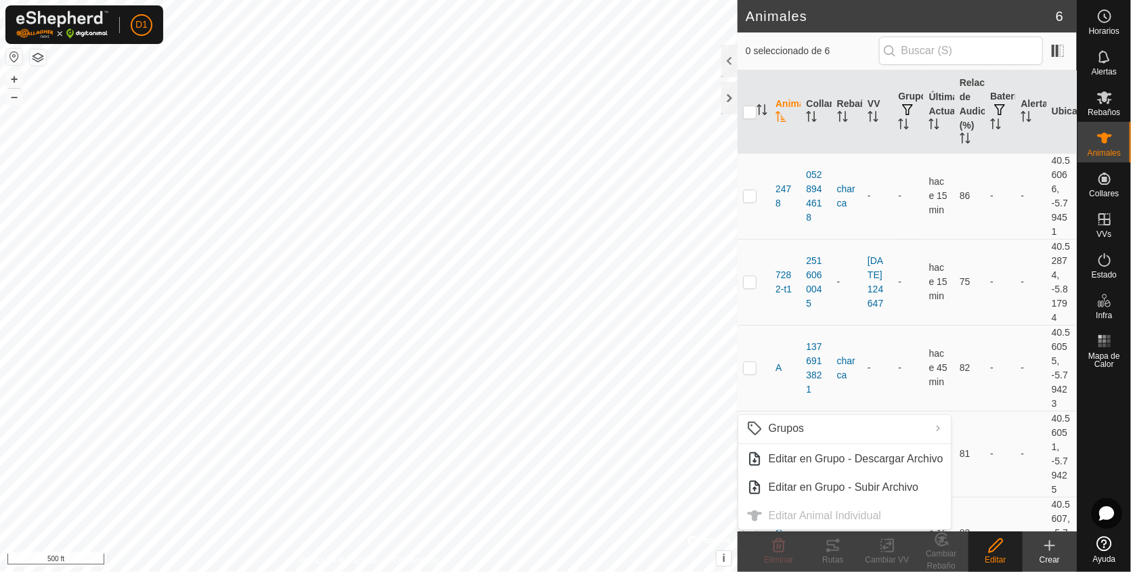
click at [1040, 548] on create-svg-icon at bounding box center [1049, 546] width 54 height 16
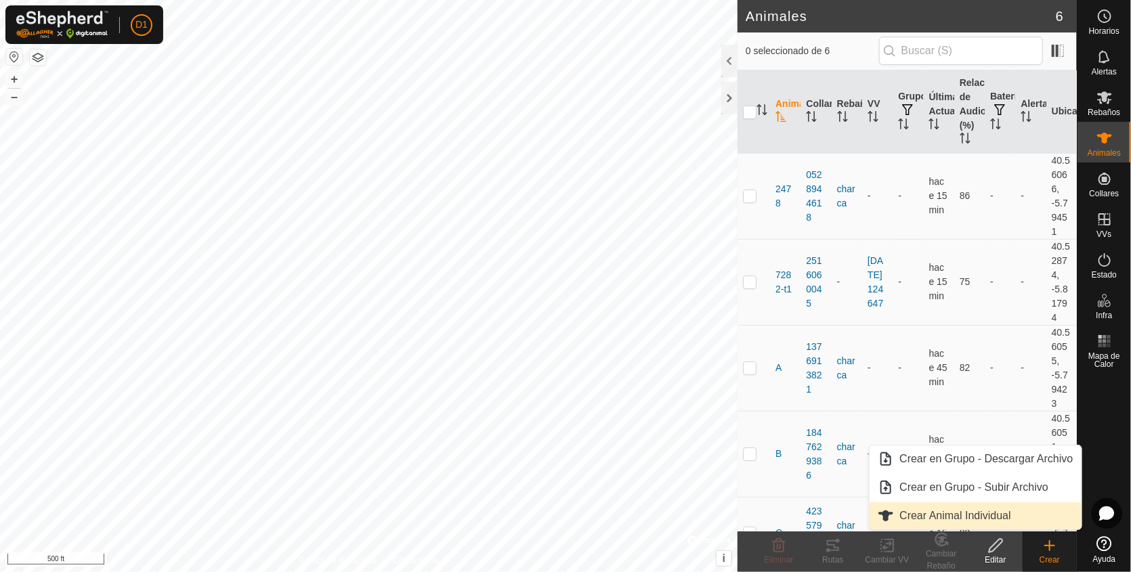
click at [974, 516] on link "Crear Animal Individual" at bounding box center [974, 515] width 211 height 27
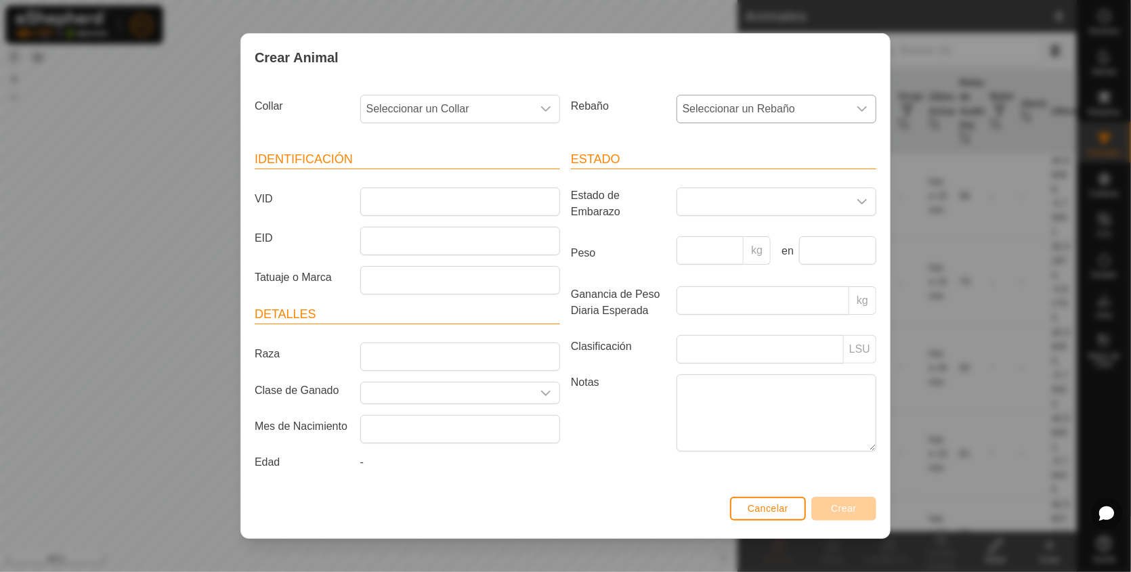
click at [861, 111] on icon "dropdown trigger" at bounding box center [861, 108] width 9 height 5
click at [861, 111] on div "dropdown trigger" at bounding box center [861, 108] width 27 height 27
click at [770, 503] on span "Cancelar" at bounding box center [767, 508] width 41 height 11
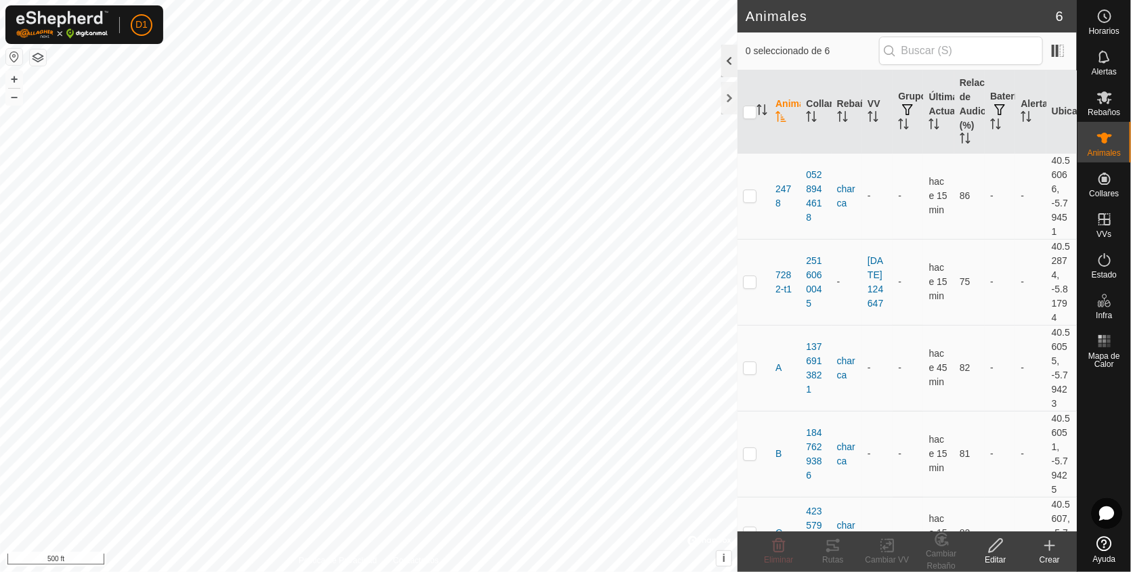
click at [728, 61] on div at bounding box center [729, 61] width 16 height 32
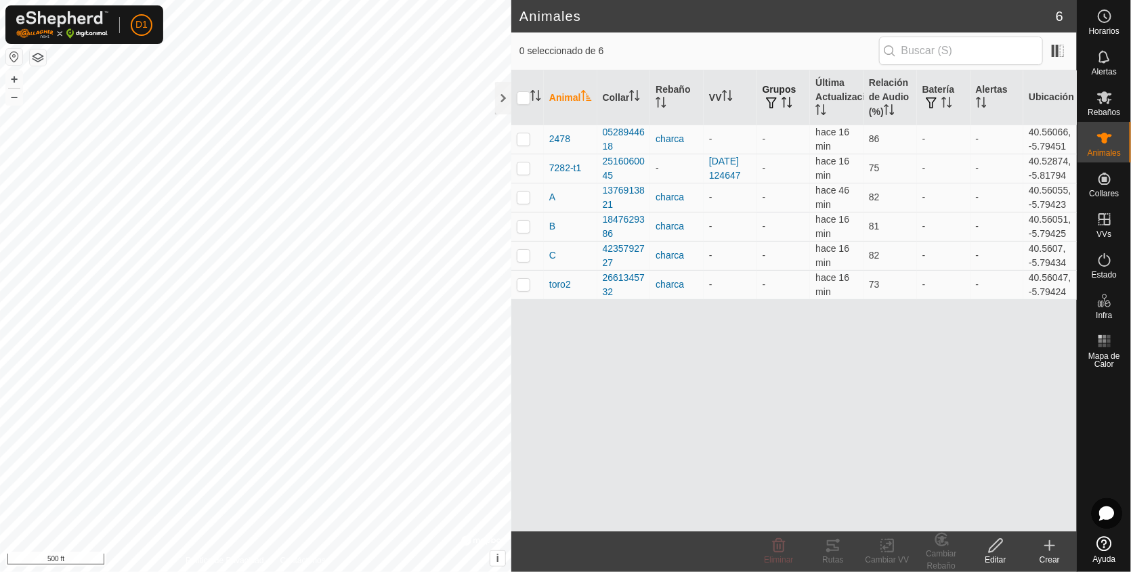
click at [769, 108] on button "button" at bounding box center [771, 104] width 19 height 14
click at [663, 469] on div "Animal Collar Rebaño VV Grupos Última Actualización Relación de Audio (%) Bater…" at bounding box center [793, 300] width 565 height 461
click at [519, 290] on p-checkbox at bounding box center [524, 284] width 14 height 11
click at [781, 98] on button "button" at bounding box center [771, 104] width 19 height 14
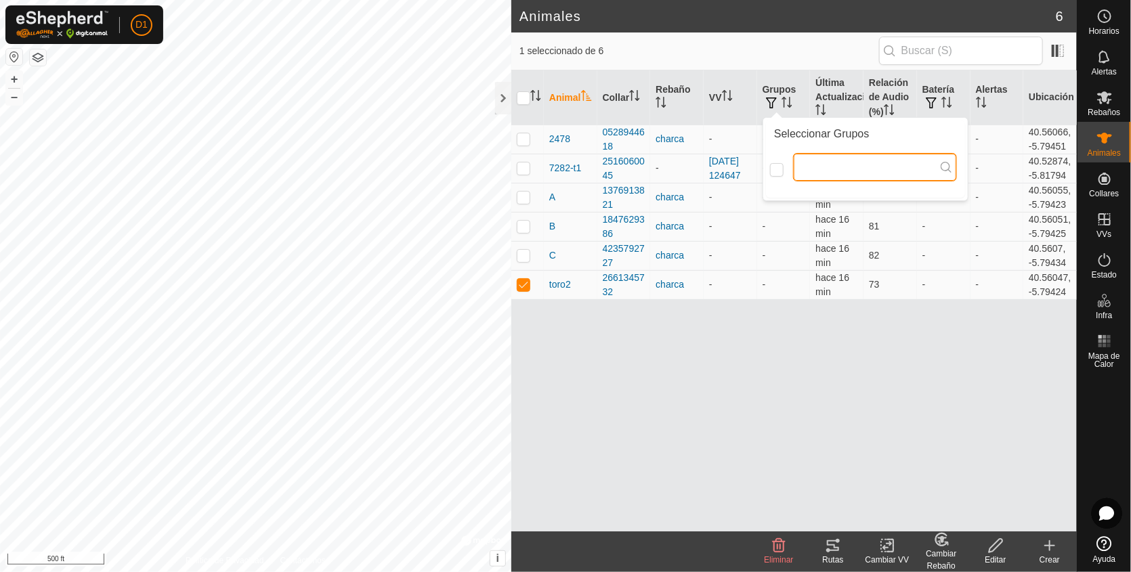
click at [898, 164] on input "text" at bounding box center [875, 167] width 164 height 28
click at [779, 171] on input "checkbox" at bounding box center [777, 170] width 14 height 14
click at [938, 164] on input "text" at bounding box center [875, 167] width 164 height 28
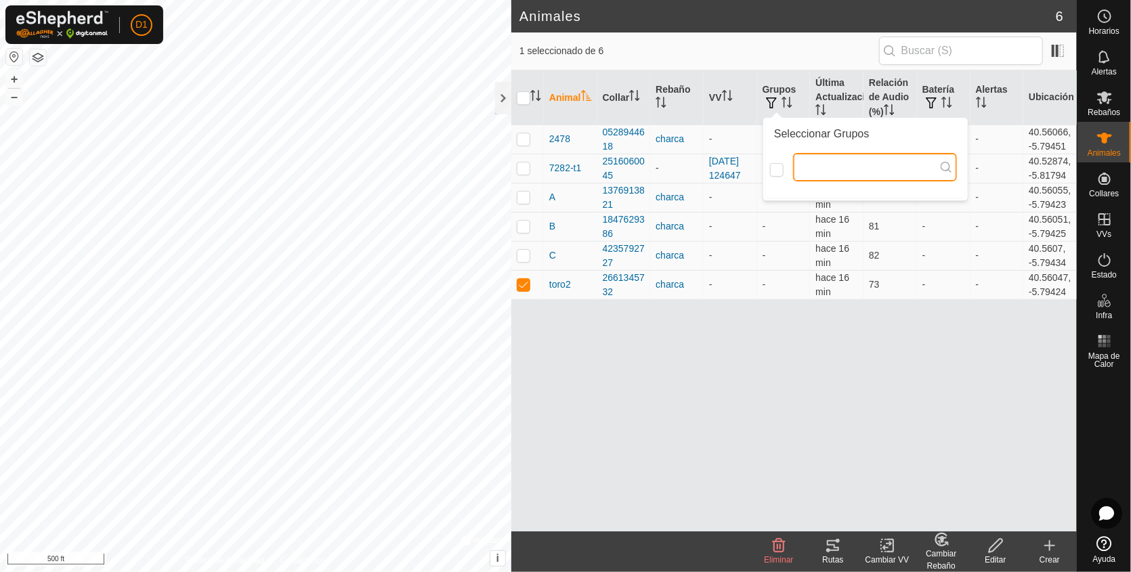
click at [816, 181] on input "text" at bounding box center [875, 167] width 164 height 28
click at [782, 188] on div at bounding box center [865, 192] width 199 height 11
click at [764, 326] on div "Animal Collar Rebaño VV Grupos Última Actualización Relación de Audio (%) Bater…" at bounding box center [793, 300] width 565 height 461
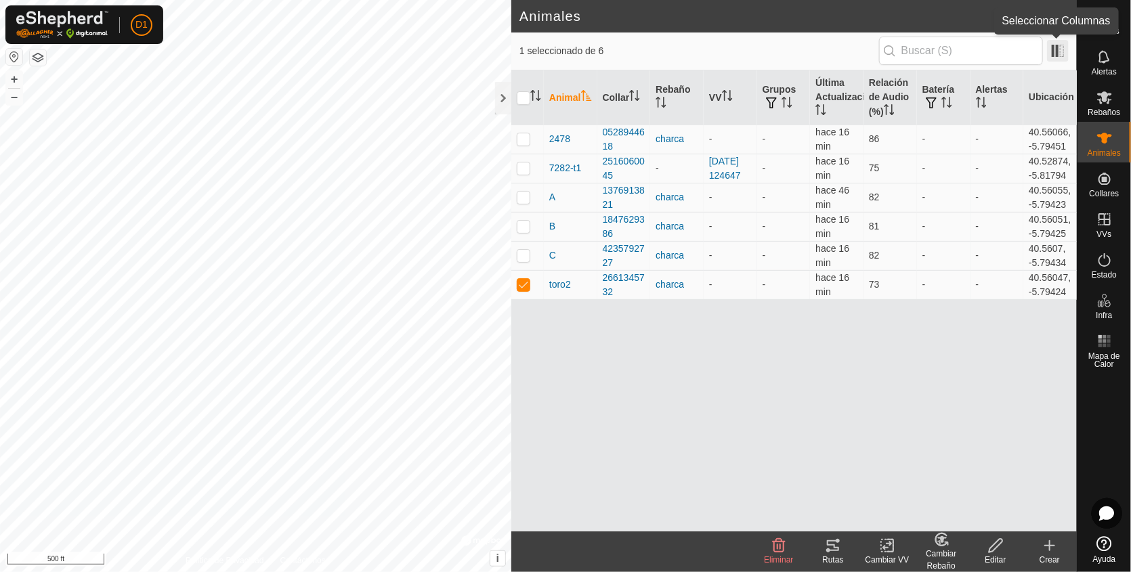
click at [1057, 46] on span at bounding box center [1058, 51] width 22 height 22
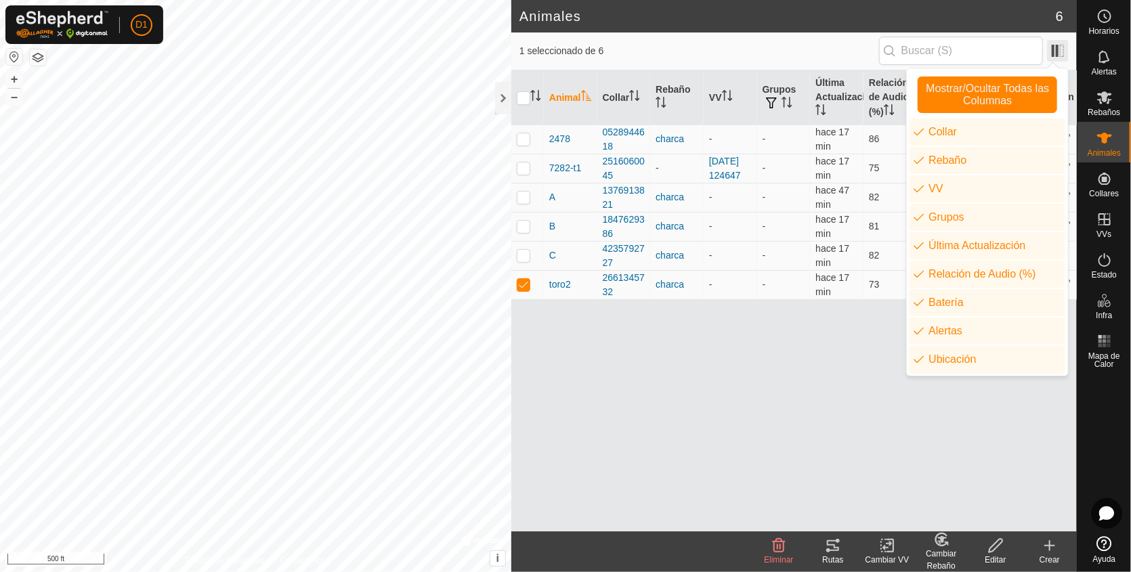
click at [1057, 46] on span at bounding box center [1058, 51] width 22 height 22
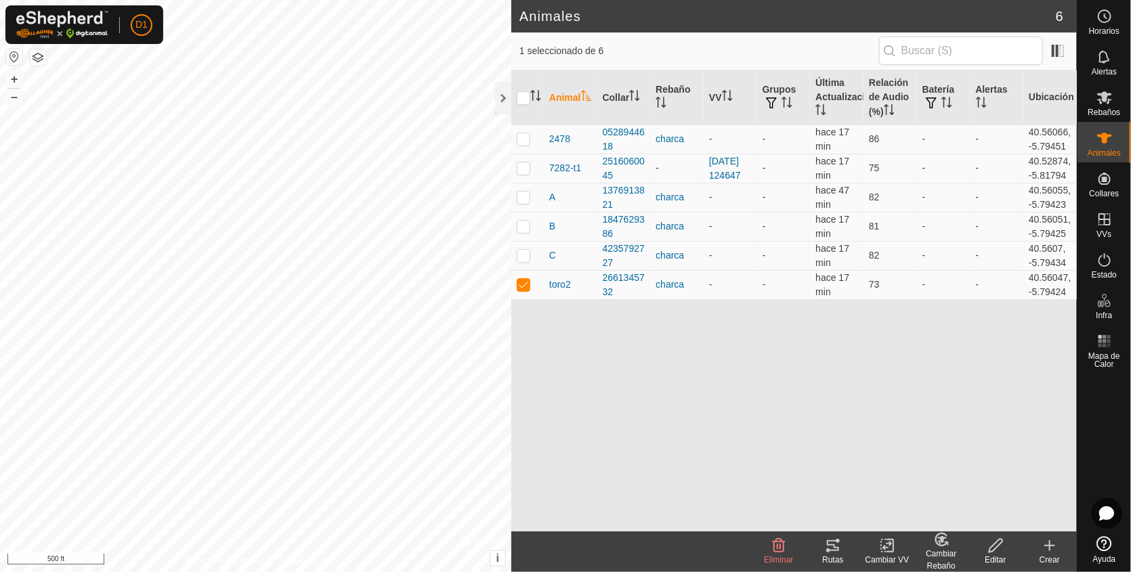
click at [35, 59] on button "button" at bounding box center [38, 57] width 16 height 16
click at [526, 289] on td at bounding box center [527, 284] width 32 height 29
click at [495, 100] on div at bounding box center [503, 98] width 16 height 32
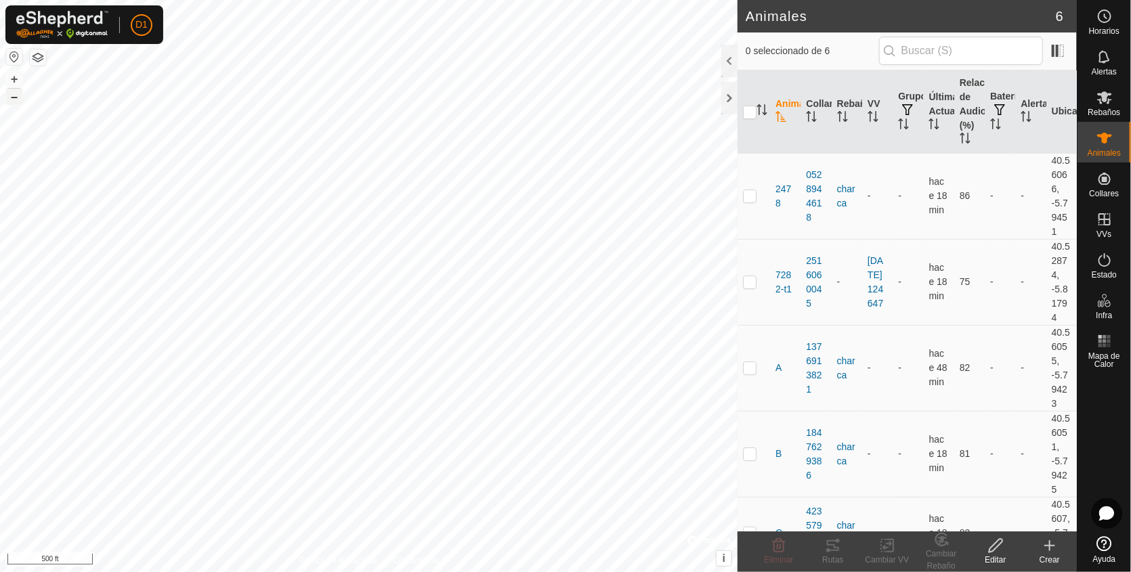
click at [15, 100] on button "–" at bounding box center [14, 97] width 16 height 16
click at [14, 81] on button "+" at bounding box center [14, 79] width 16 height 16
click at [724, 70] on div at bounding box center [729, 61] width 16 height 32
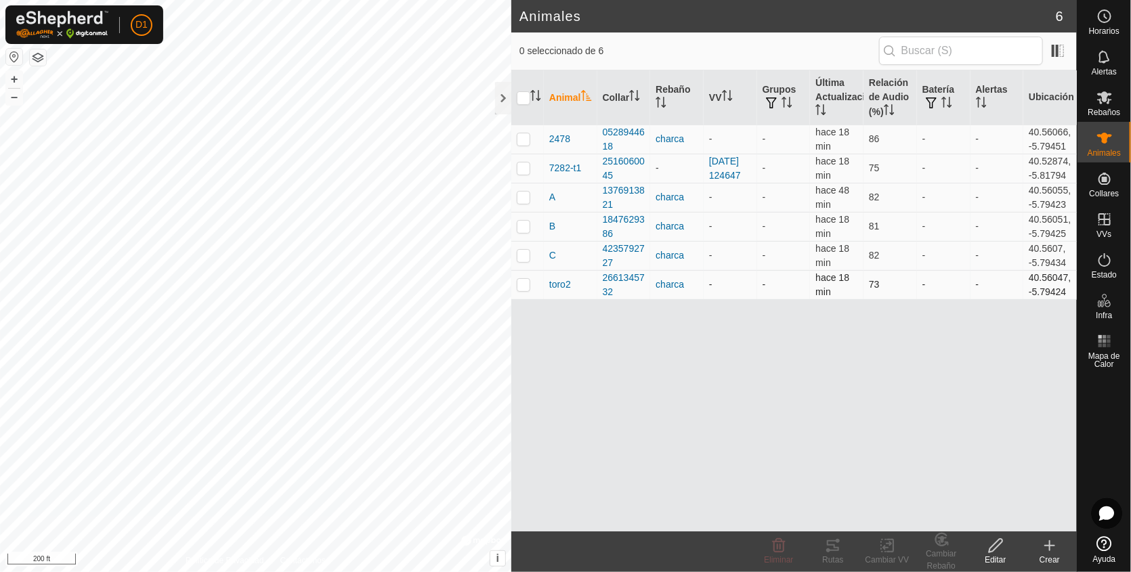
click at [519, 290] on p-checkbox at bounding box center [524, 284] width 14 height 11
checkbox input "true"
click at [887, 548] on icon at bounding box center [886, 546] width 9 height 9
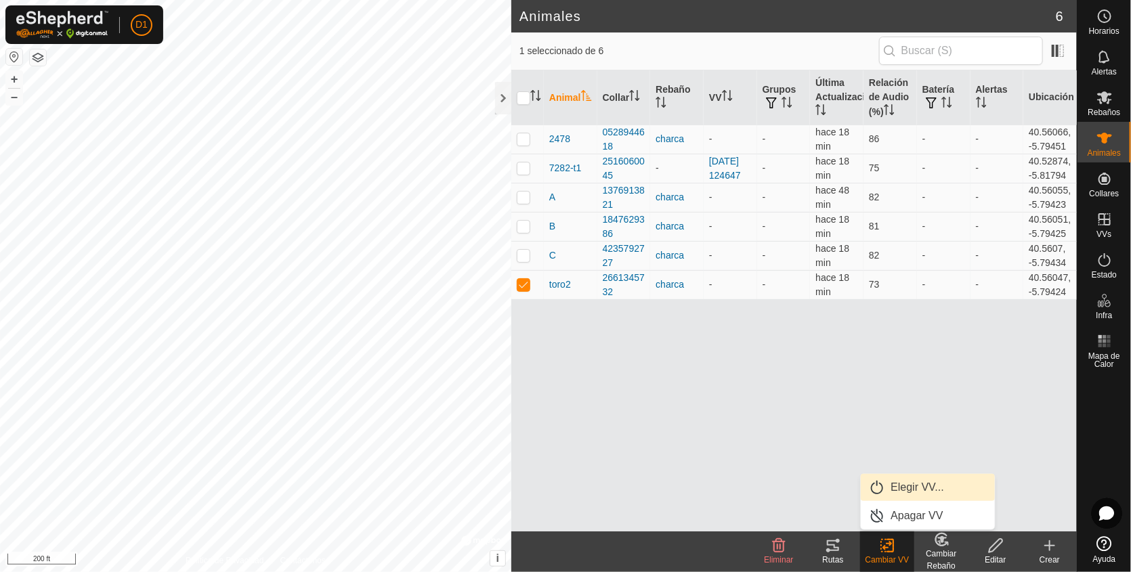
click at [919, 489] on link "Elegir VV..." at bounding box center [927, 487] width 134 height 27
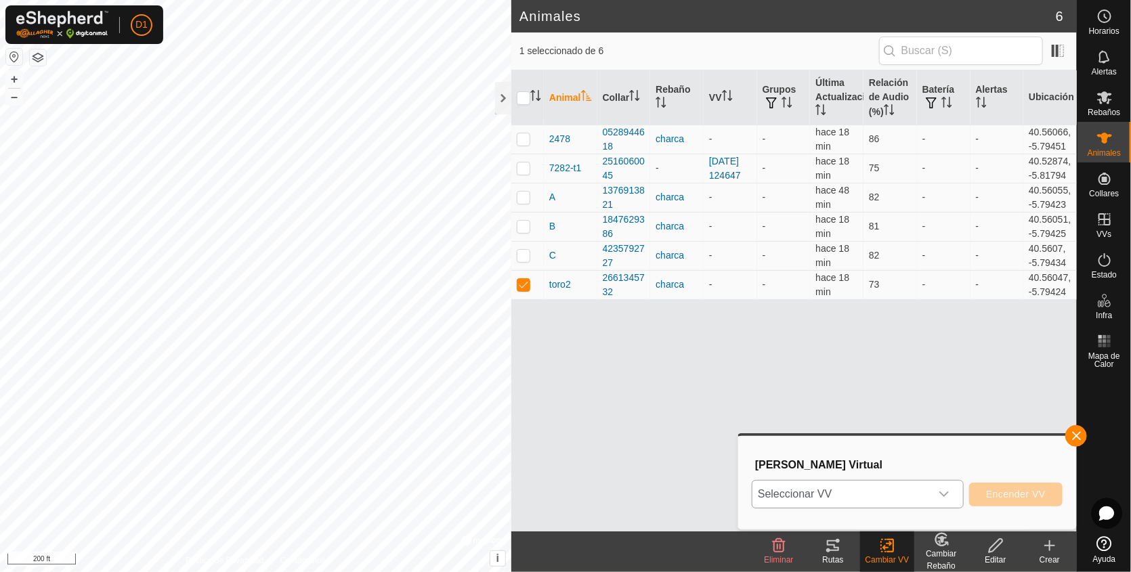
click at [955, 492] on div "dropdown trigger" at bounding box center [943, 494] width 27 height 27
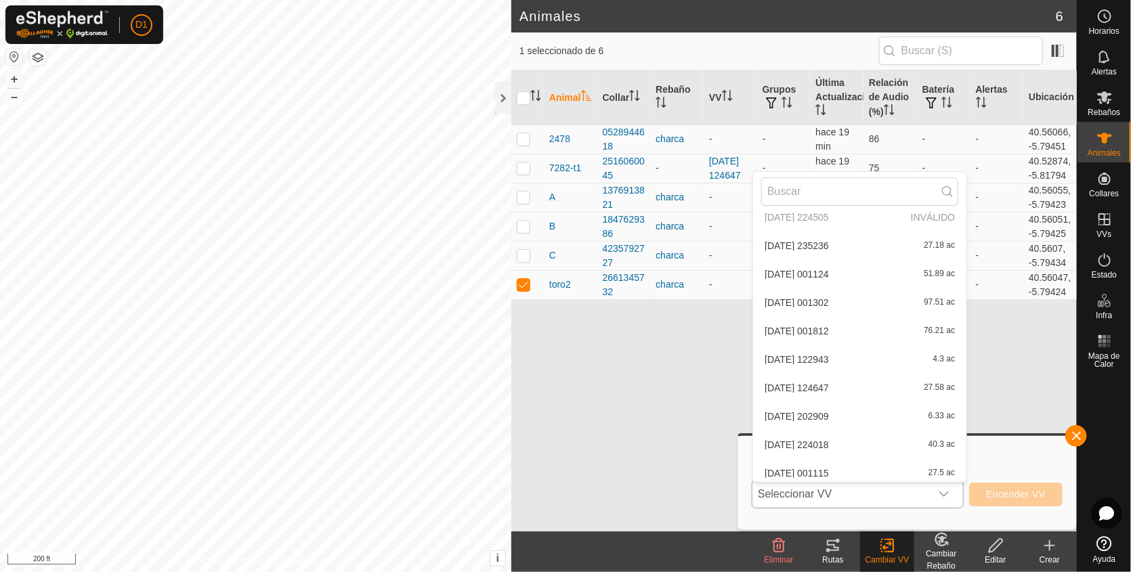
scroll to position [71, 0]
click at [921, 468] on li "[DATE] 001115 27.5 ac" at bounding box center [859, 469] width 213 height 27
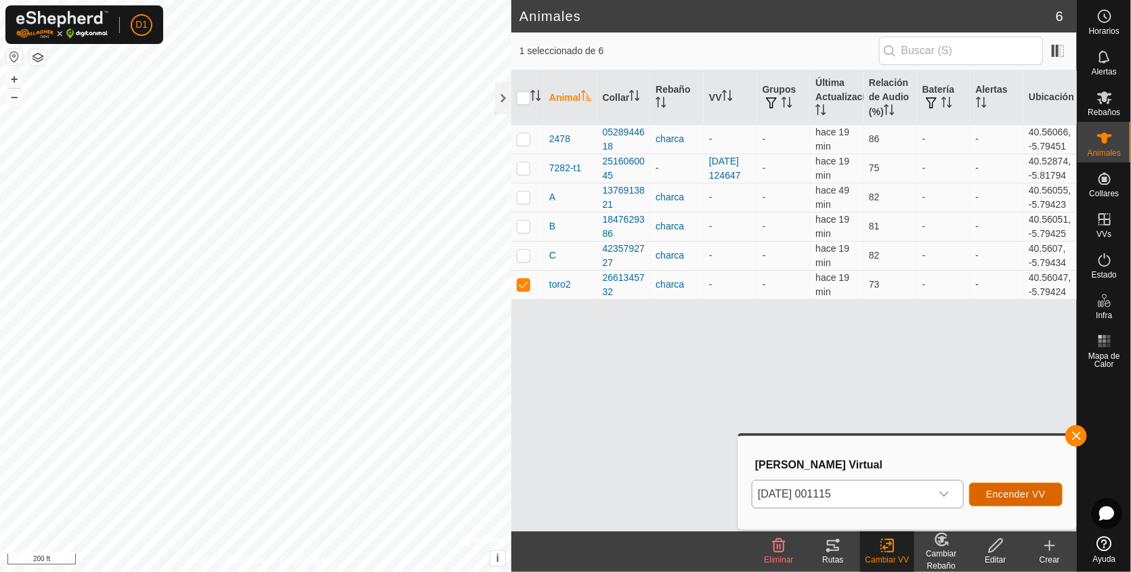
click at [1005, 496] on span "Encender VV" at bounding box center [1016, 494] width 60 height 11
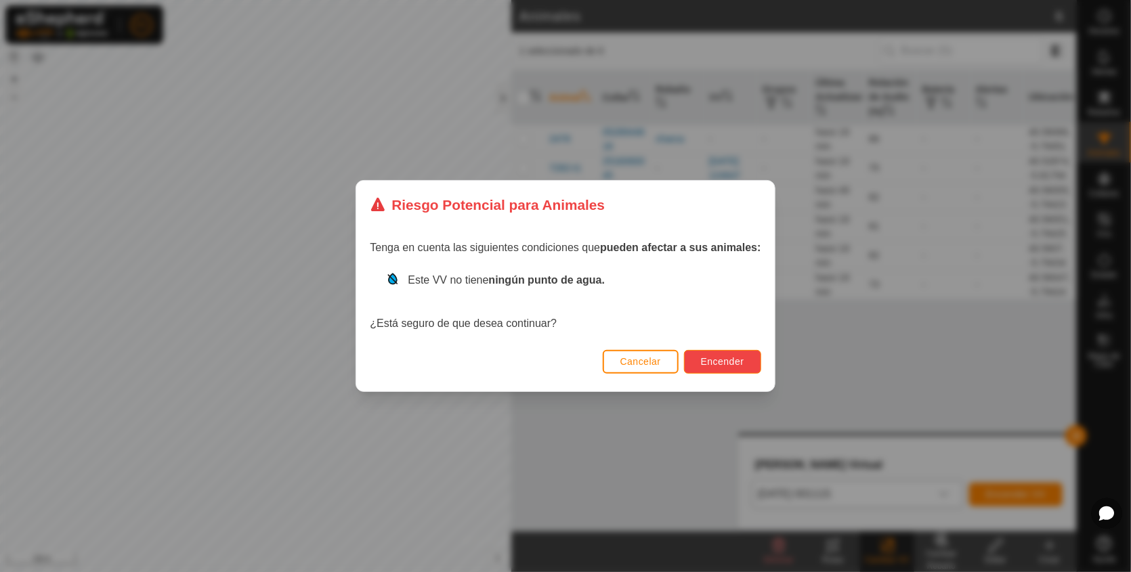
click at [716, 356] on span "Encender" at bounding box center [722, 361] width 43 height 11
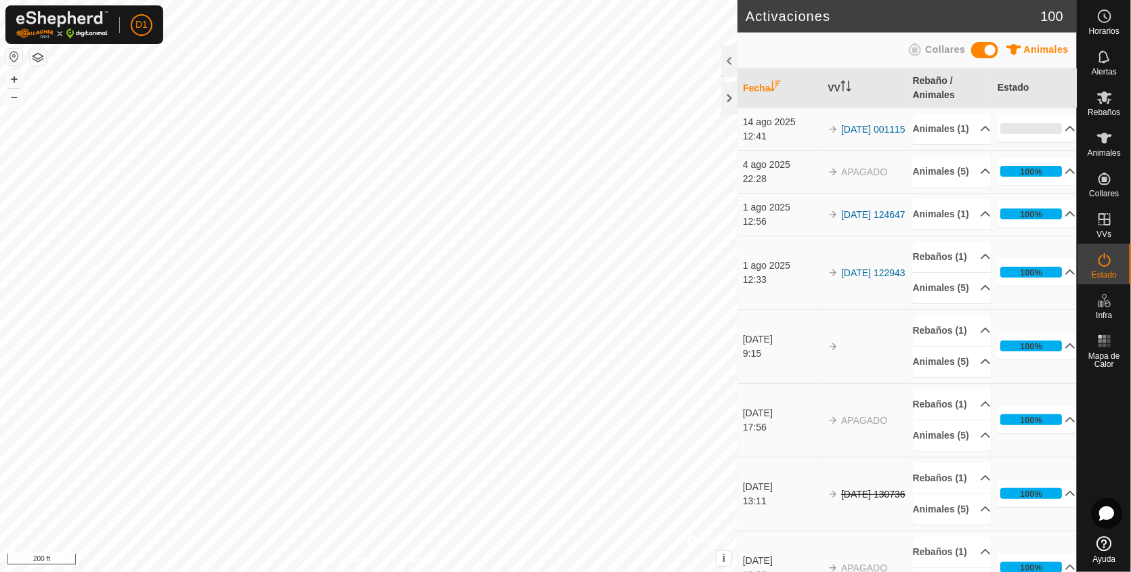
drag, startPoint x: 992, startPoint y: 278, endPoint x: 743, endPoint y: 382, distance: 270.9
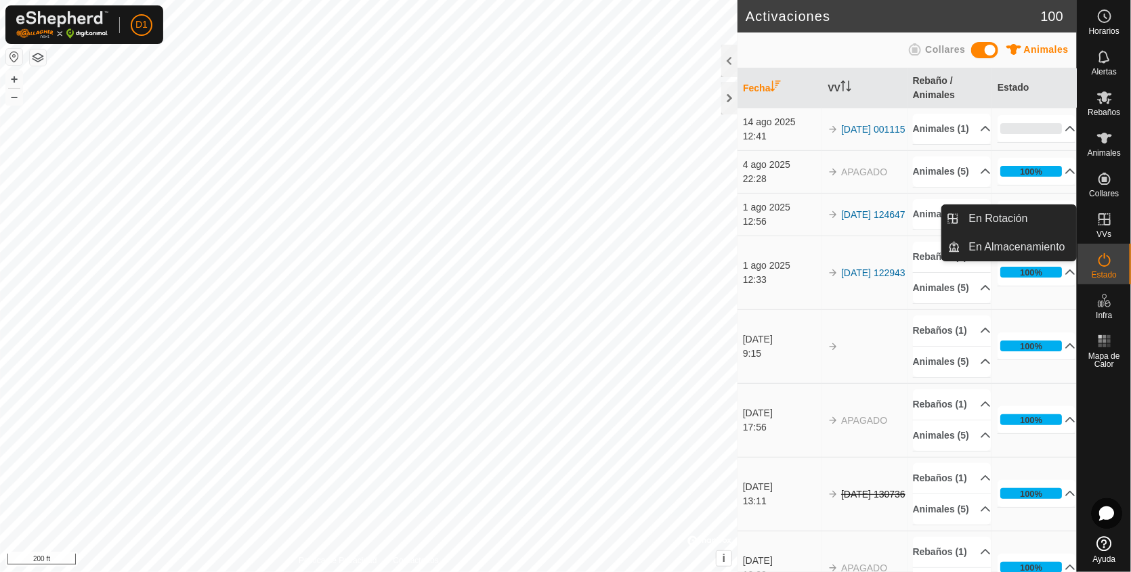
click at [1102, 217] on icon at bounding box center [1104, 219] width 16 height 16
click at [1002, 219] on link "En Rotación" at bounding box center [1019, 218] width 116 height 27
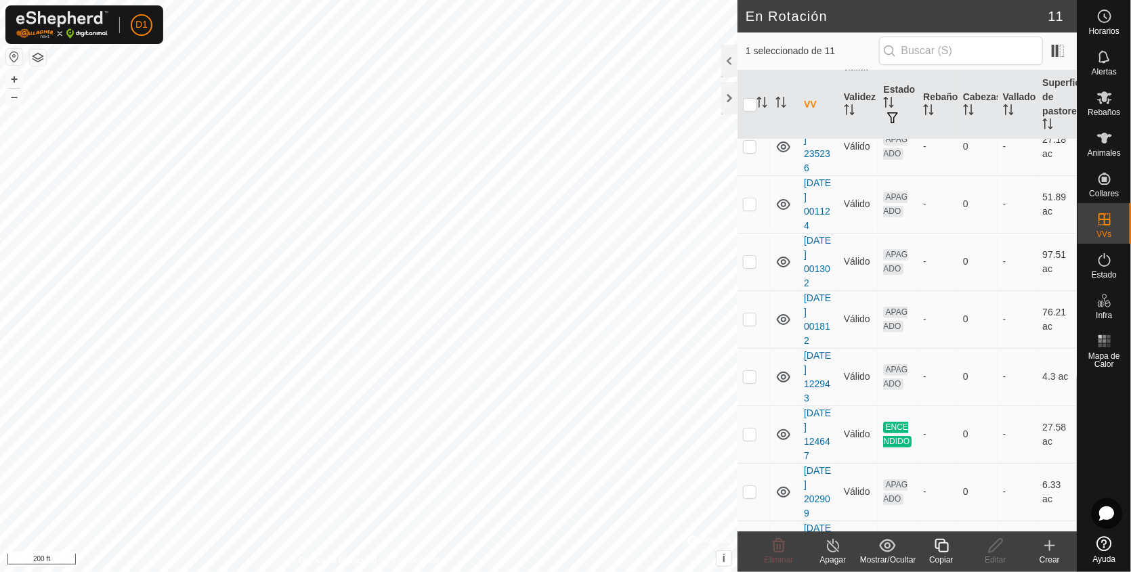
scroll to position [323, 0]
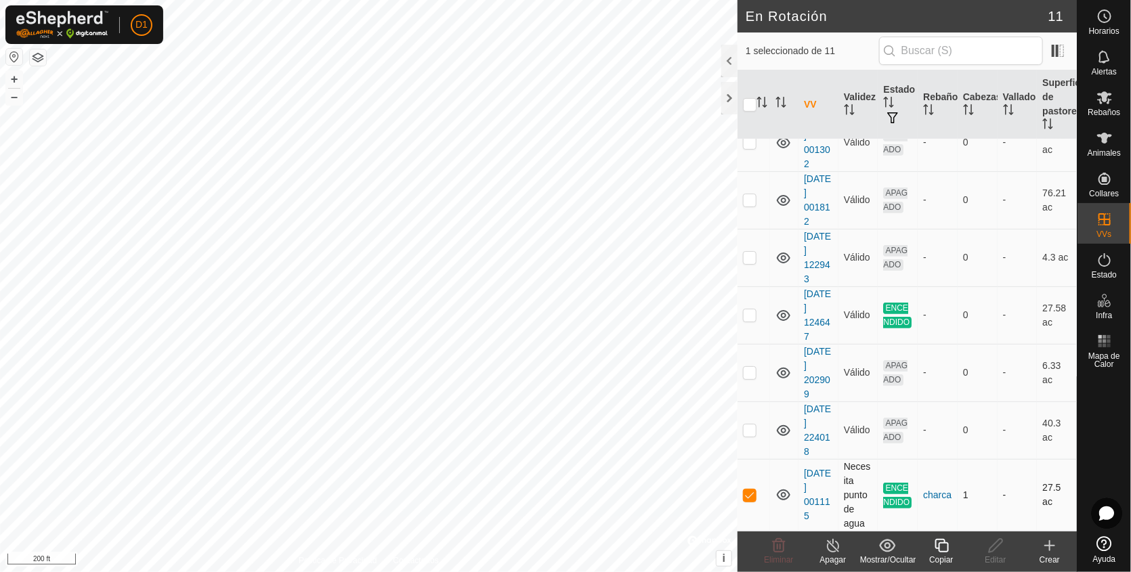
click at [749, 496] on p-checkbox at bounding box center [750, 494] width 14 height 11
checkbox input "false"
click at [8, 81] on button "+" at bounding box center [14, 79] width 16 height 16
click at [1102, 149] on span "Animales" at bounding box center [1103, 153] width 33 height 8
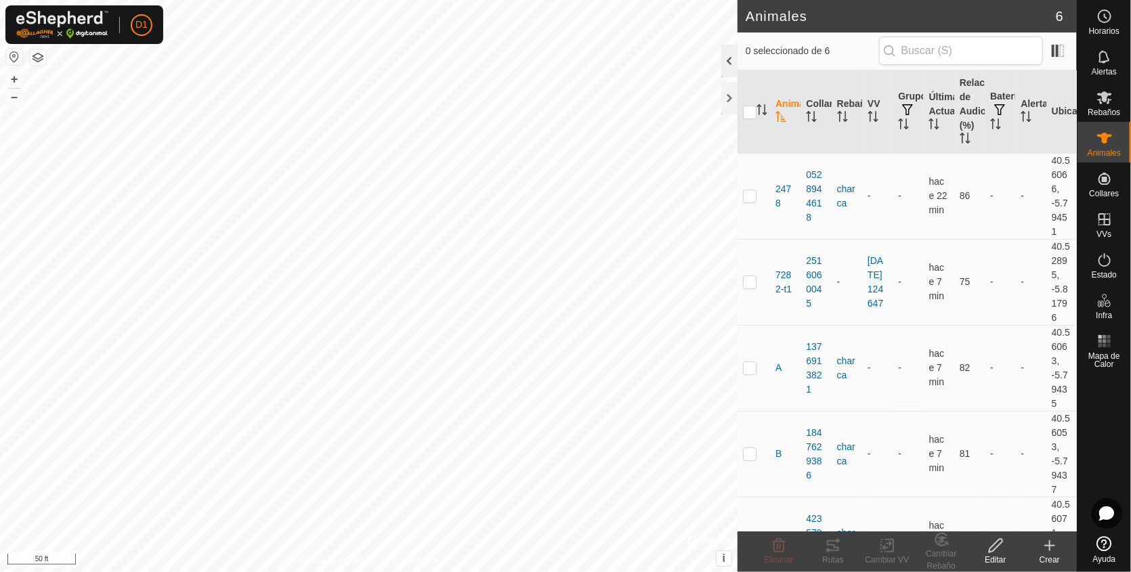
click at [727, 66] on div at bounding box center [729, 61] width 16 height 32
